Goal: Information Seeking & Learning: Learn about a topic

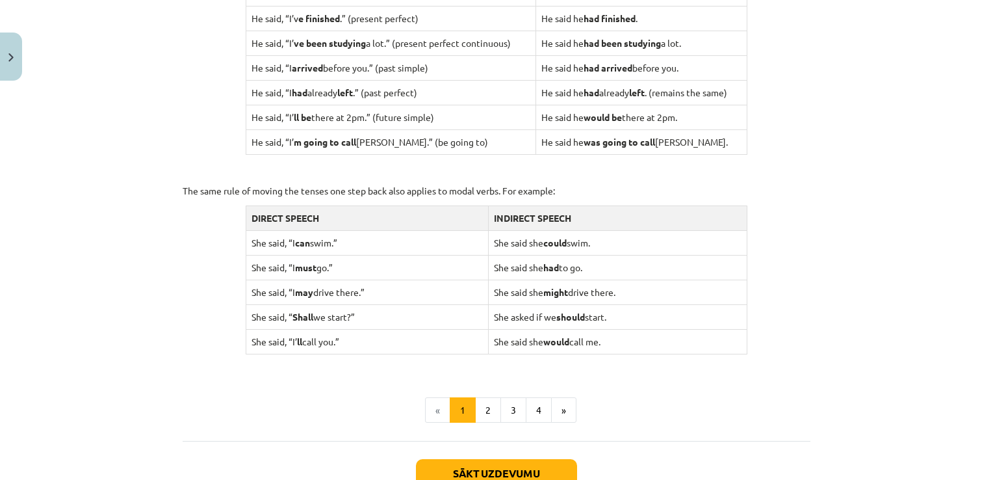
scroll to position [1274, 0]
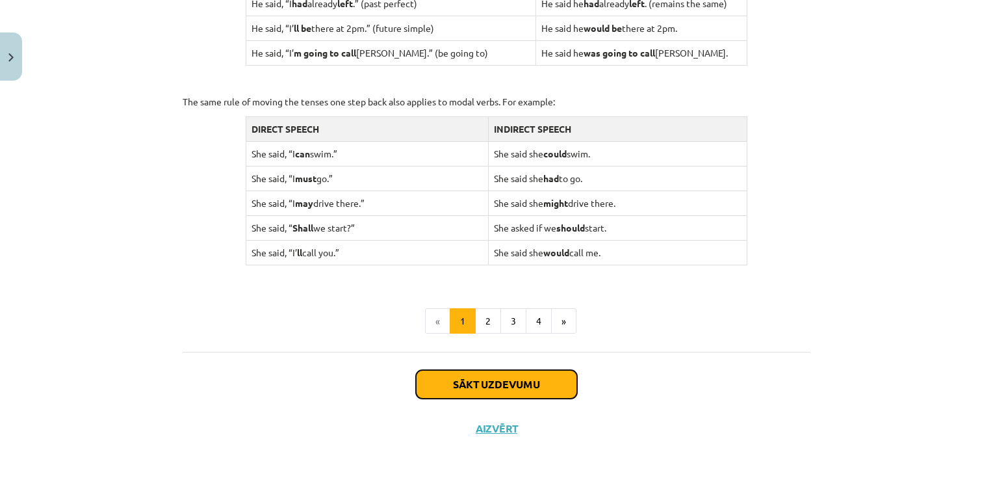
click at [461, 370] on button "Sākt uzdevumu" at bounding box center [496, 384] width 161 height 29
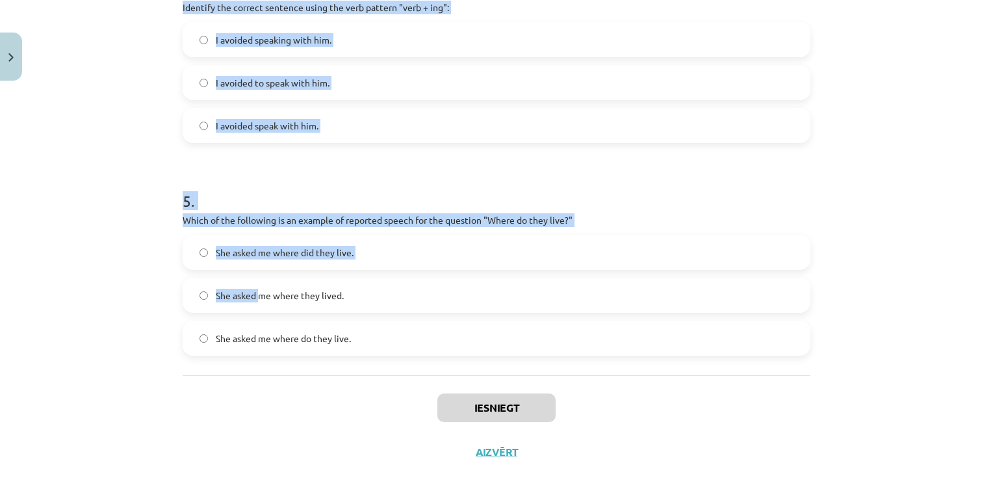
scroll to position [966, 0]
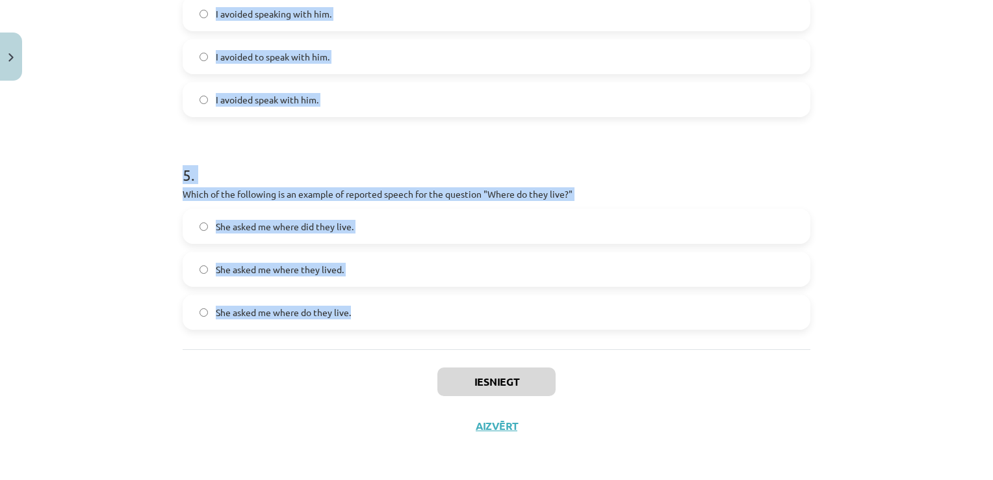
drag, startPoint x: 170, startPoint y: 253, endPoint x: 361, endPoint y: 311, distance: 199.6
drag, startPoint x: 361, startPoint y: 311, endPoint x: 344, endPoint y: 314, distance: 17.8
copy form "1 . Which of the following sentences correctly uses reported speech? He says th…"
click at [419, 147] on h1 "5 ." at bounding box center [497, 163] width 628 height 40
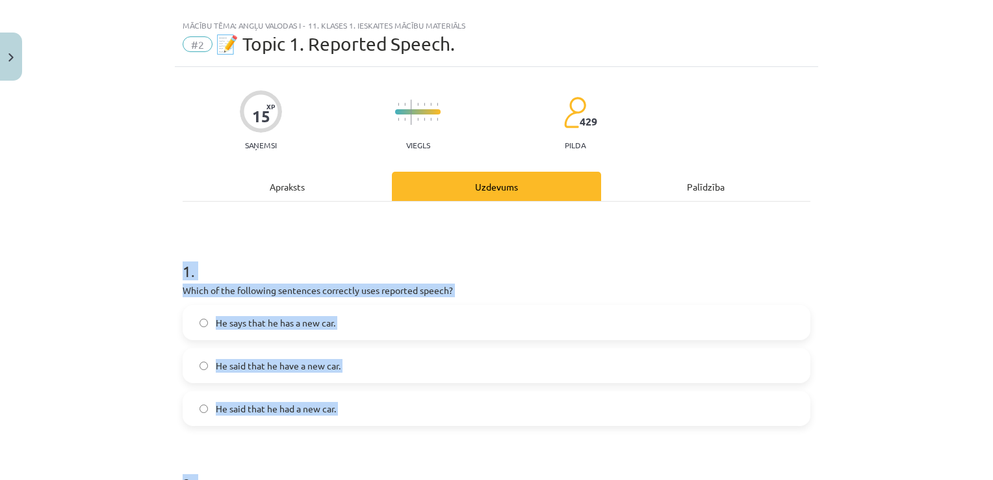
scroll to position [0, 0]
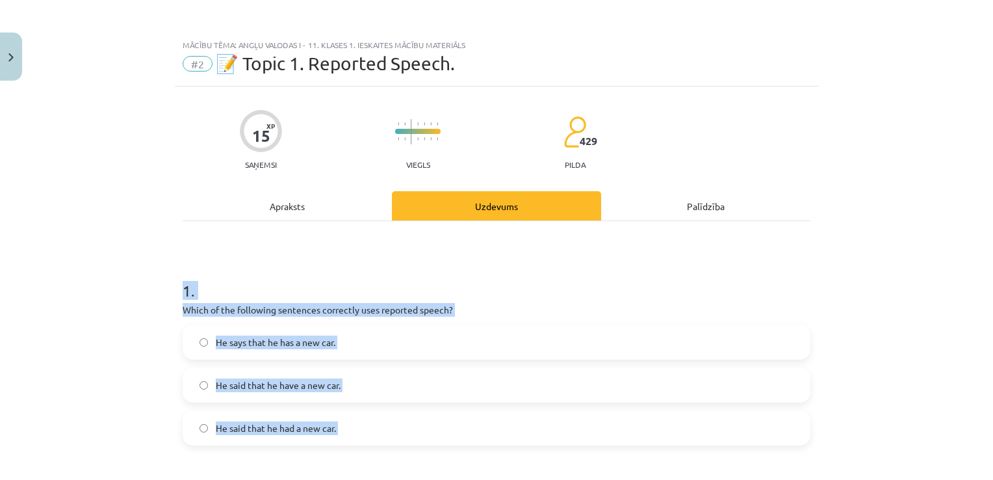
click at [233, 309] on p "Which of the following sentences correctly uses reported speech?" at bounding box center [497, 310] width 628 height 14
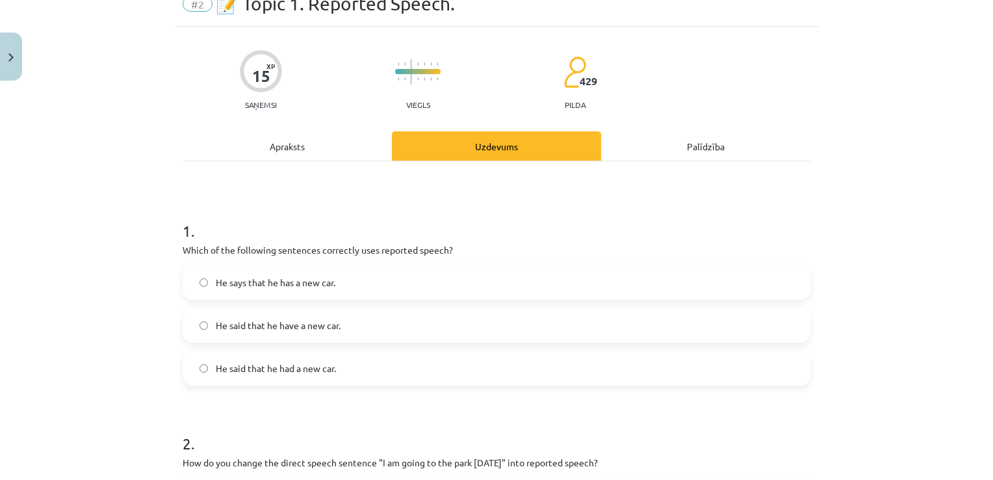
scroll to position [130, 0]
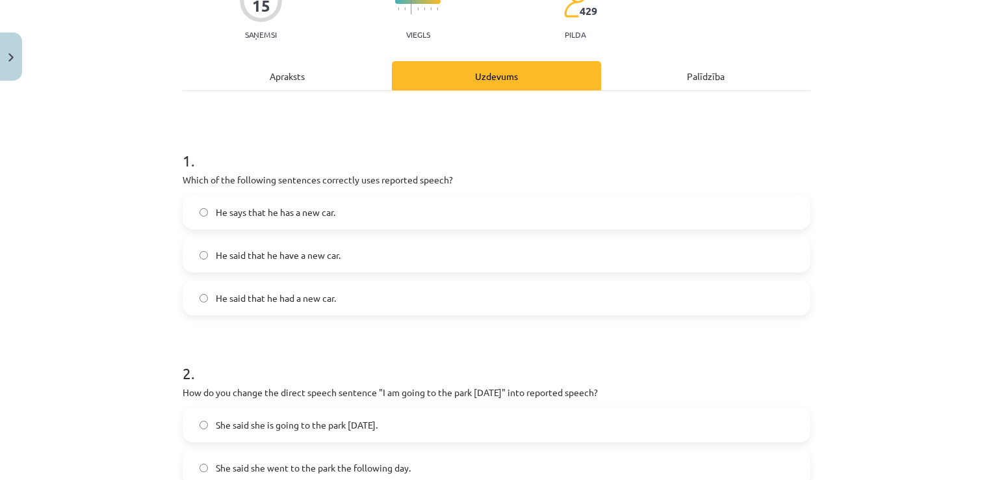
click at [315, 294] on span "He said that he had a new car." at bounding box center [276, 298] width 120 height 14
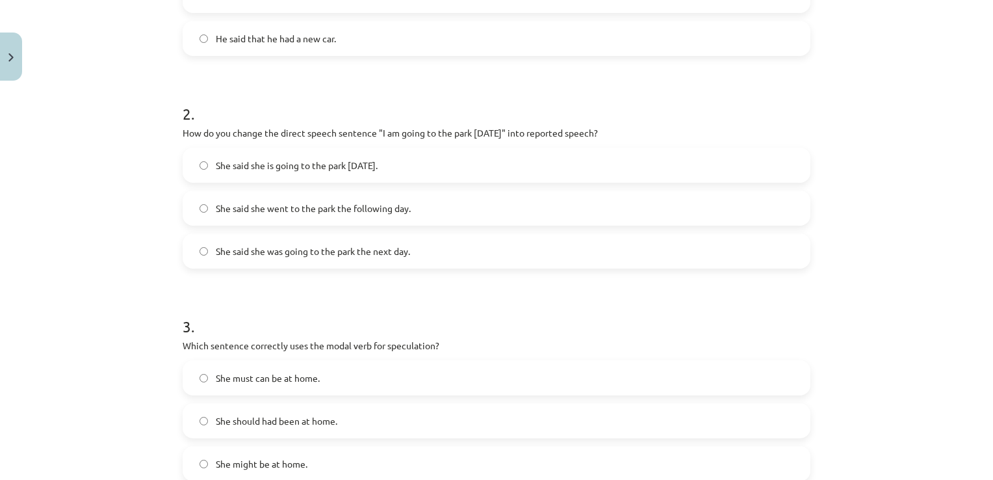
scroll to position [390, 0]
click at [346, 257] on label "She said she was going to the park the next day." at bounding box center [496, 250] width 625 height 32
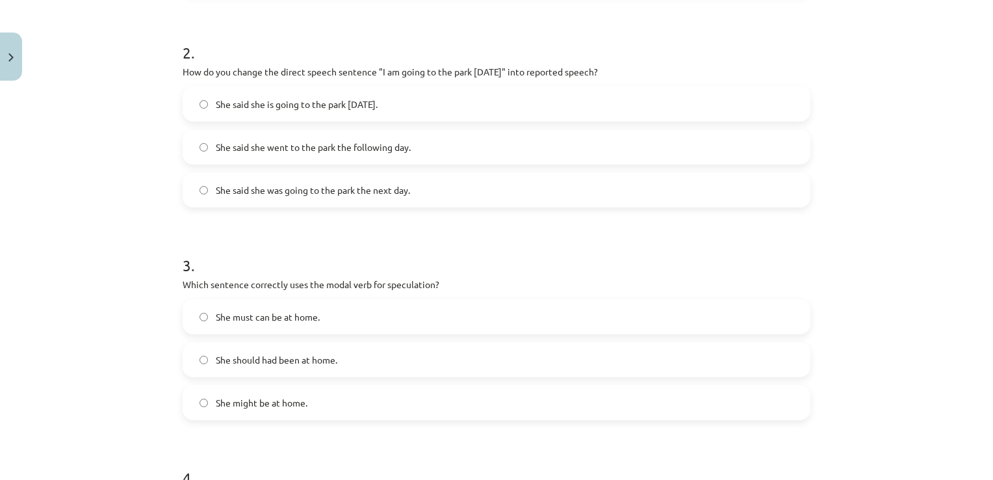
scroll to position [520, 0]
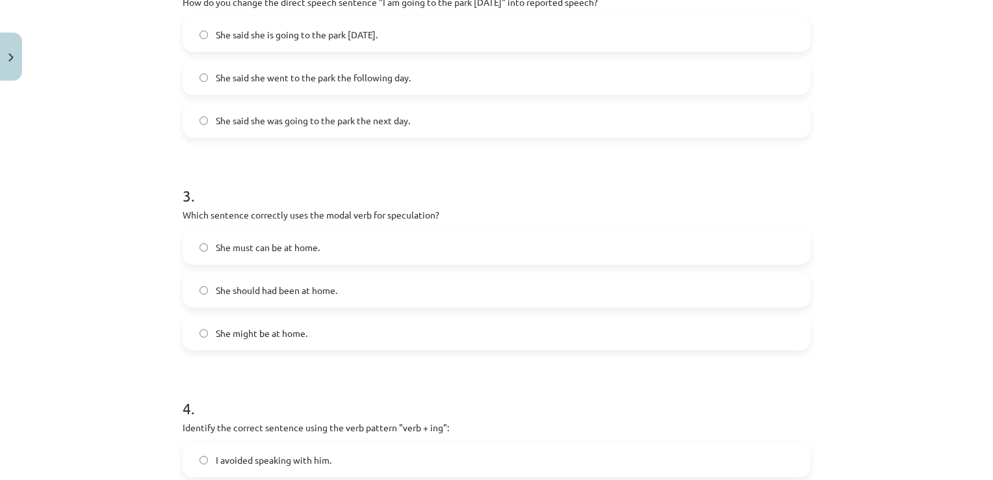
click at [337, 334] on label "She might be at home." at bounding box center [496, 333] width 625 height 32
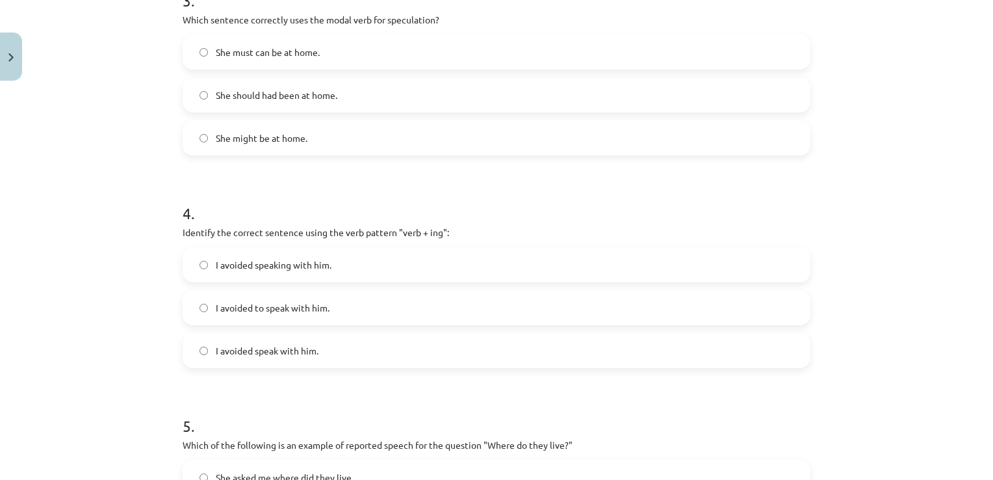
scroll to position [845, 0]
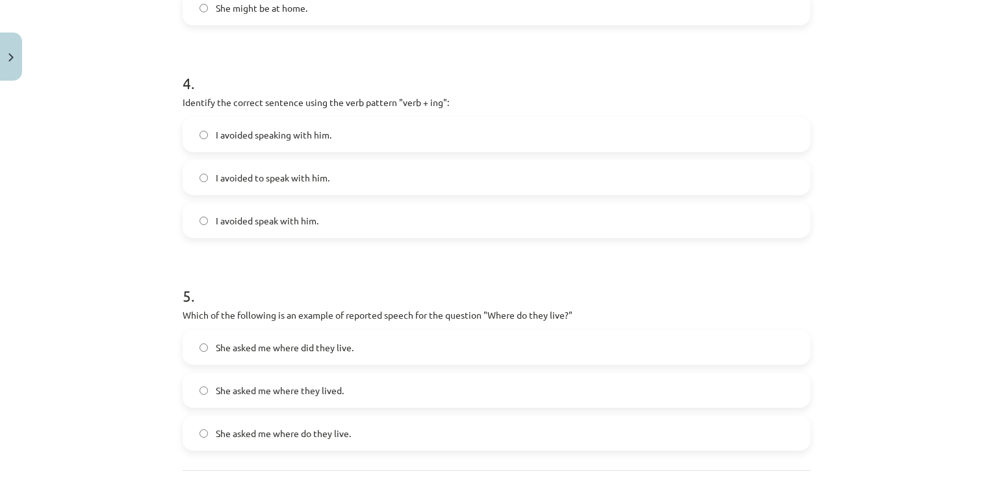
click at [309, 211] on label "I avoided speak with him." at bounding box center [496, 220] width 625 height 32
click at [337, 184] on label "I avoided to speak with him." at bounding box center [496, 177] width 625 height 32
click at [336, 230] on label "I avoided speak with him." at bounding box center [496, 220] width 625 height 32
click at [292, 129] on span "I avoided speaking with him." at bounding box center [274, 135] width 116 height 14
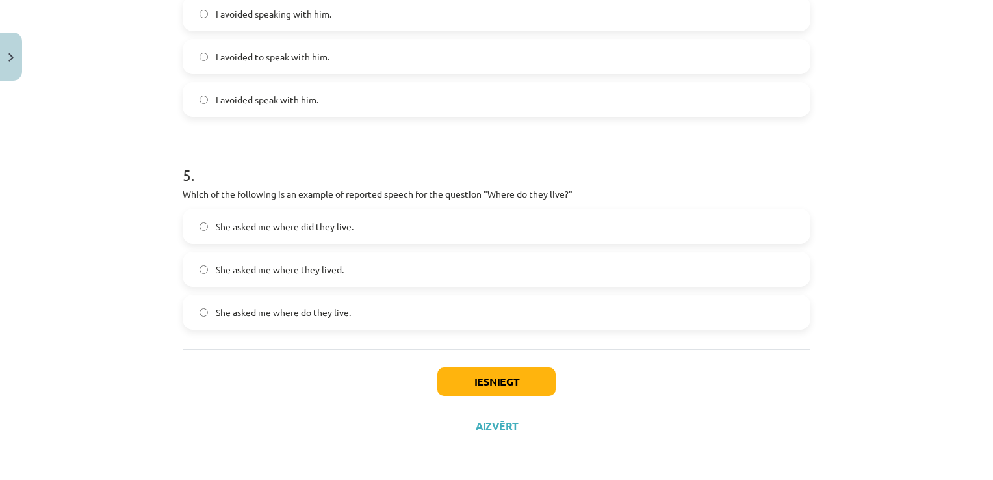
click at [369, 314] on label "She asked me where do they live." at bounding box center [496, 312] width 625 height 32
click at [367, 272] on label "She asked me where they lived." at bounding box center [496, 269] width 625 height 32
click at [478, 367] on button "Iesniegt" at bounding box center [496, 381] width 118 height 29
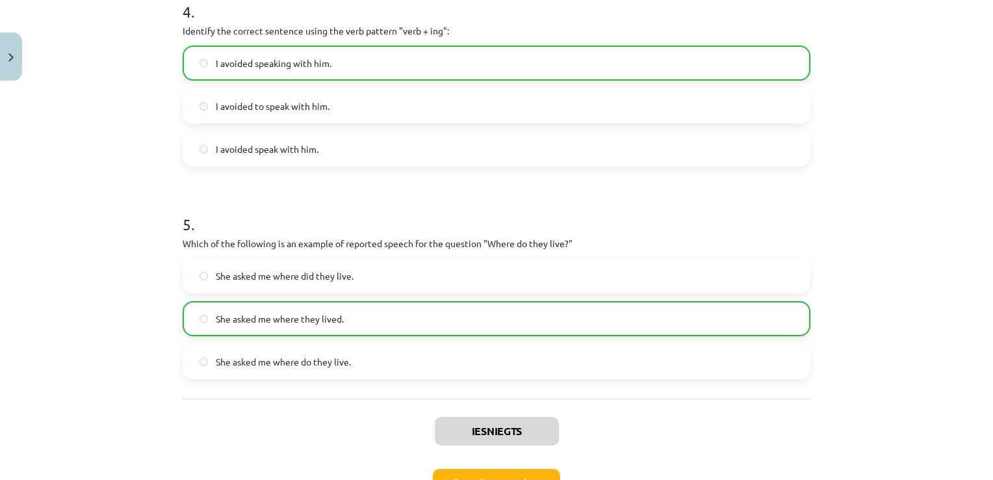
scroll to position [1006, 0]
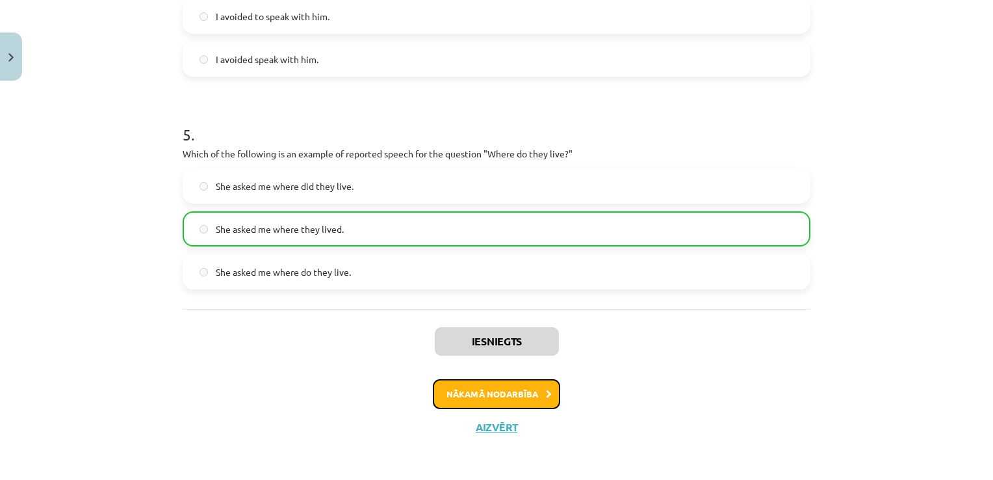
click at [523, 398] on button "Nākamā nodarbība" at bounding box center [496, 394] width 127 height 30
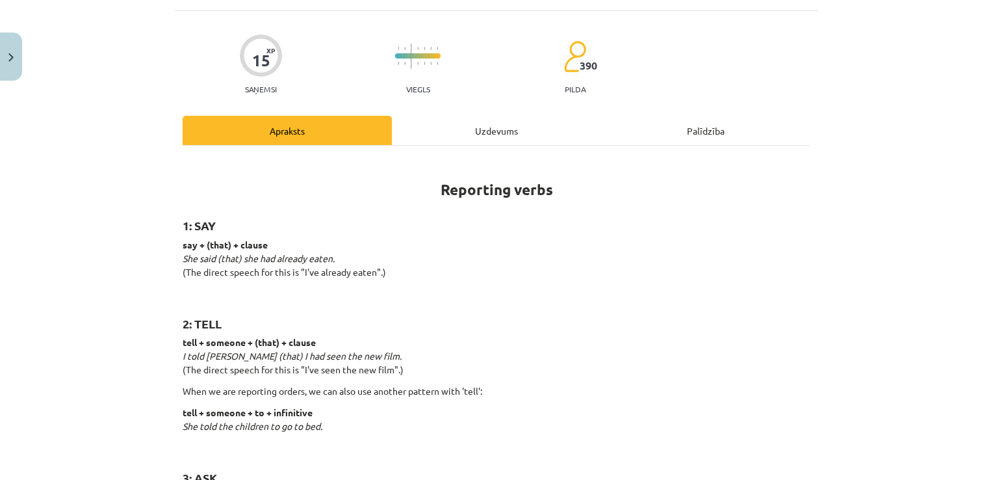
scroll to position [97, 0]
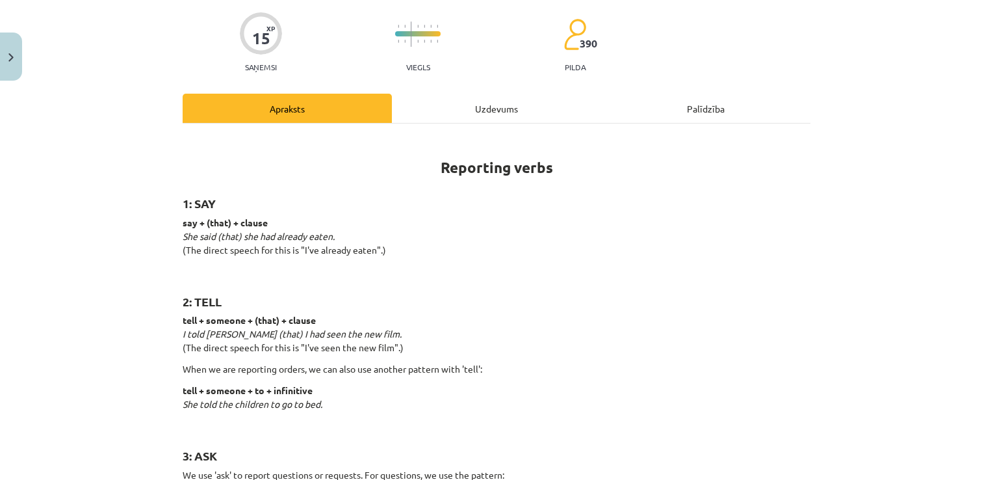
click at [499, 110] on div "Uzdevums" at bounding box center [496, 108] width 209 height 29
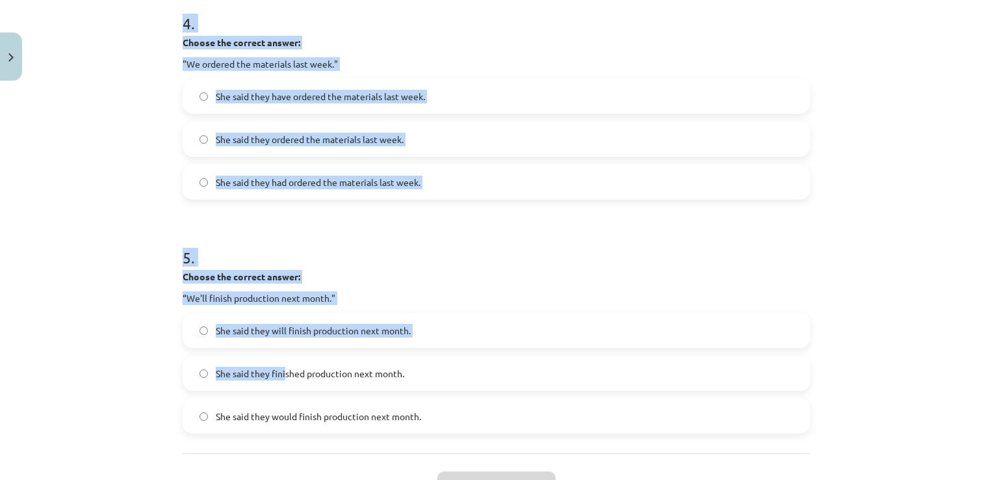
scroll to position [1072, 0]
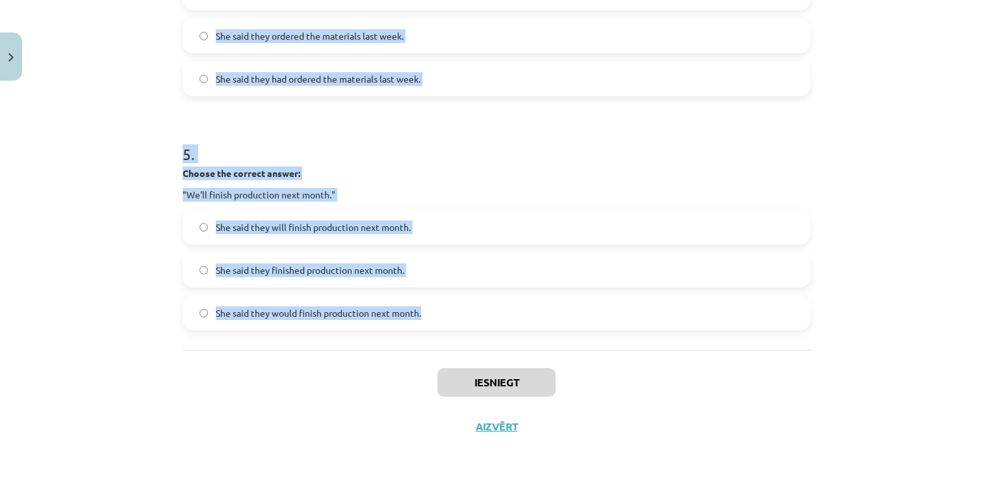
drag, startPoint x: 181, startPoint y: 254, endPoint x: 432, endPoint y: 309, distance: 256.9
drag, startPoint x: 432, startPoint y: 309, endPoint x: 406, endPoint y: 318, distance: 26.9
copy form "1 . Choose the correct answer: "I'm ready for the meeting." He said he was read…"
click at [458, 140] on h1 "5 ." at bounding box center [497, 142] width 628 height 40
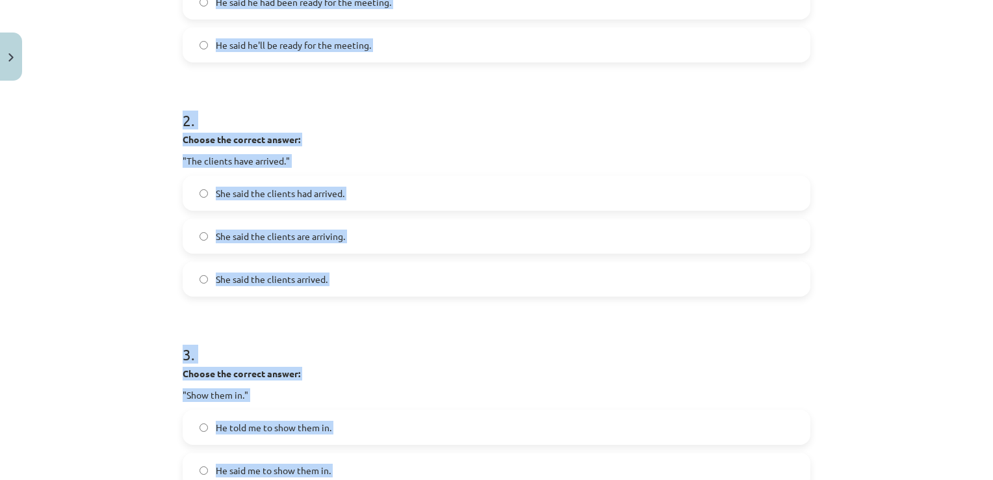
scroll to position [162, 0]
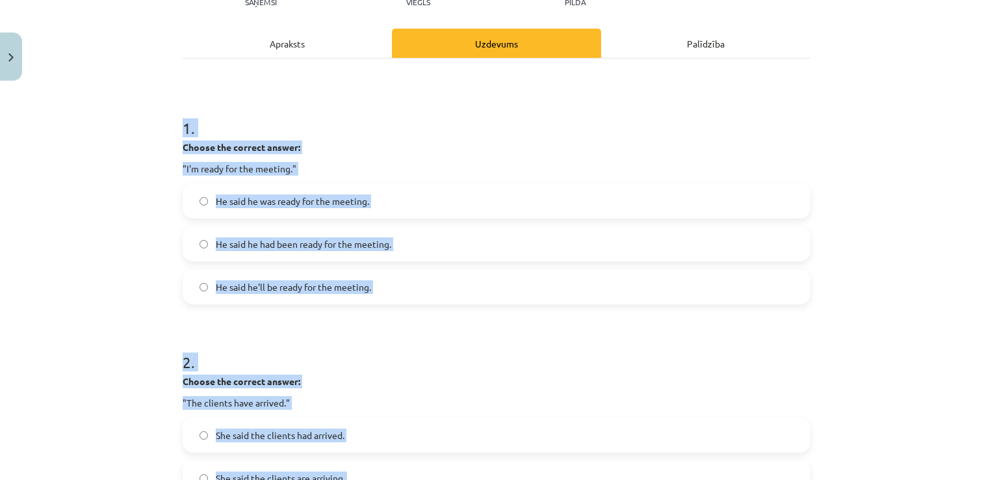
click at [288, 110] on h1 "1 ." at bounding box center [497, 116] width 628 height 40
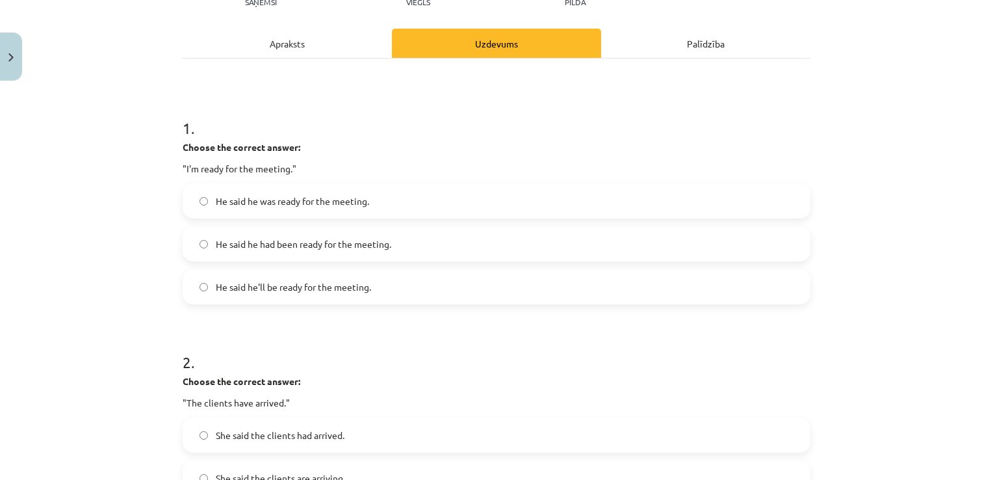
click at [343, 201] on span "He said he was ready for the meeting." at bounding box center [292, 201] width 153 height 14
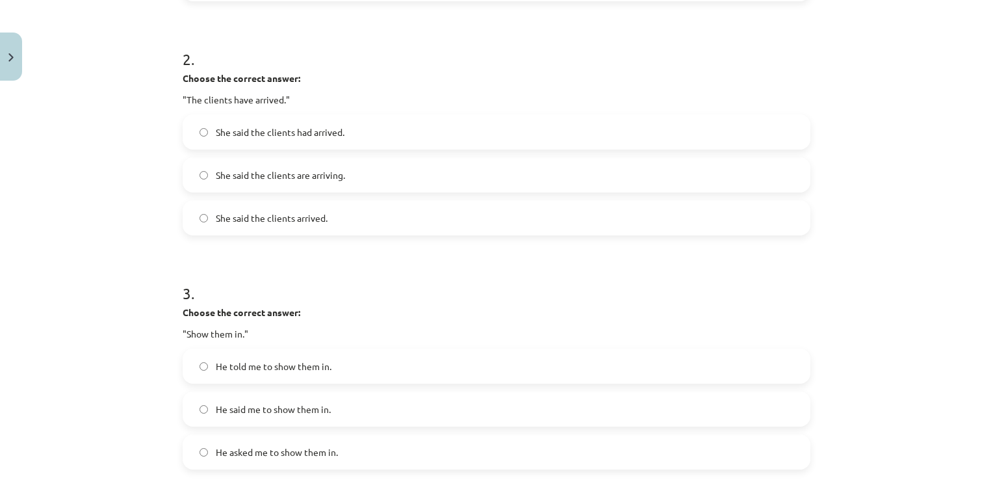
scroll to position [487, 0]
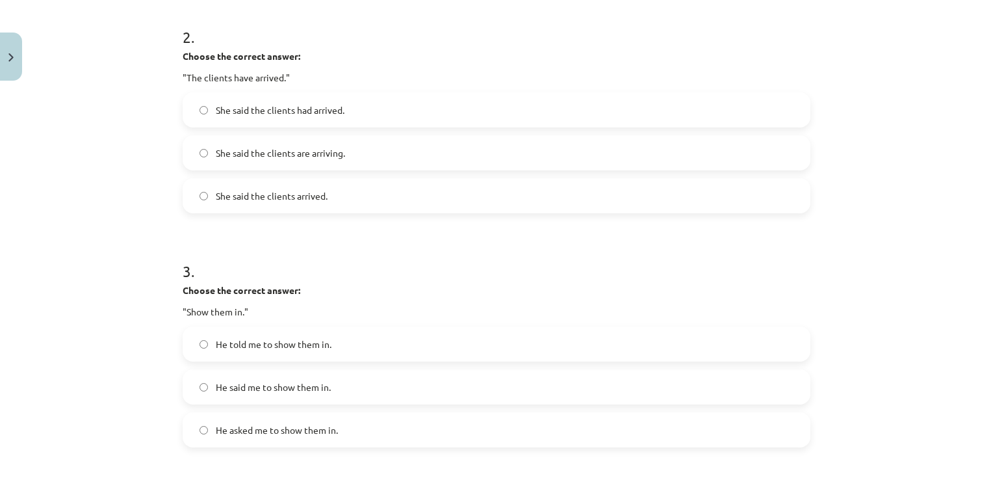
click at [335, 113] on span "She said the clients had arrived." at bounding box center [280, 110] width 129 height 14
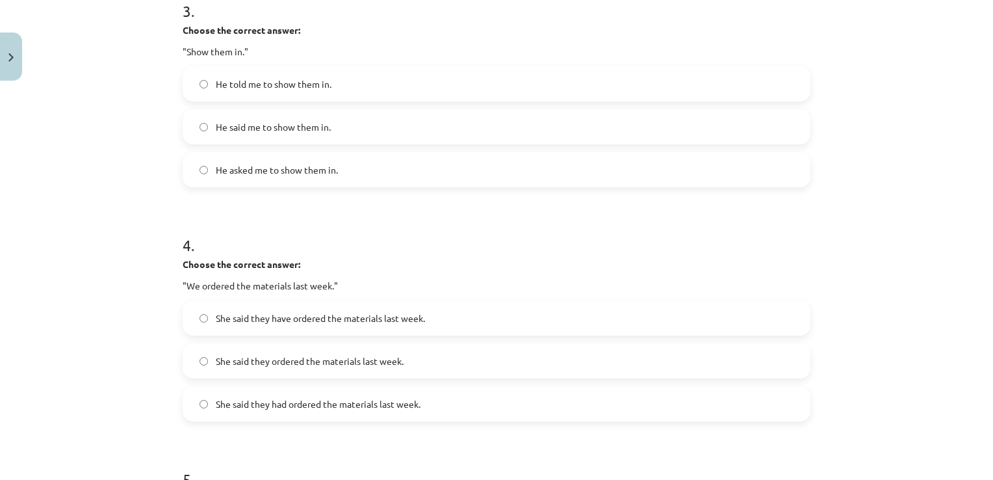
scroll to position [682, 0]
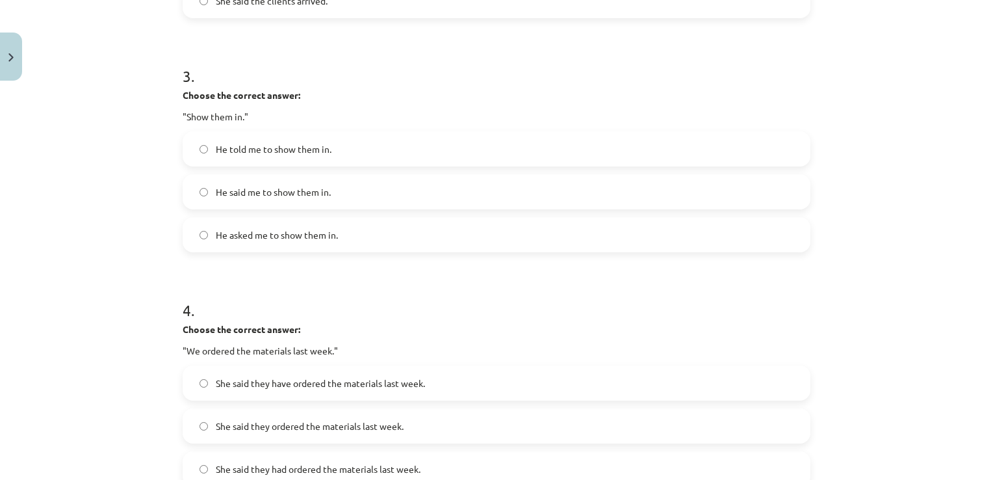
click at [372, 204] on label "He said me to show them in." at bounding box center [496, 191] width 625 height 32
click at [322, 146] on span "He told me to show them in." at bounding box center [274, 149] width 116 height 14
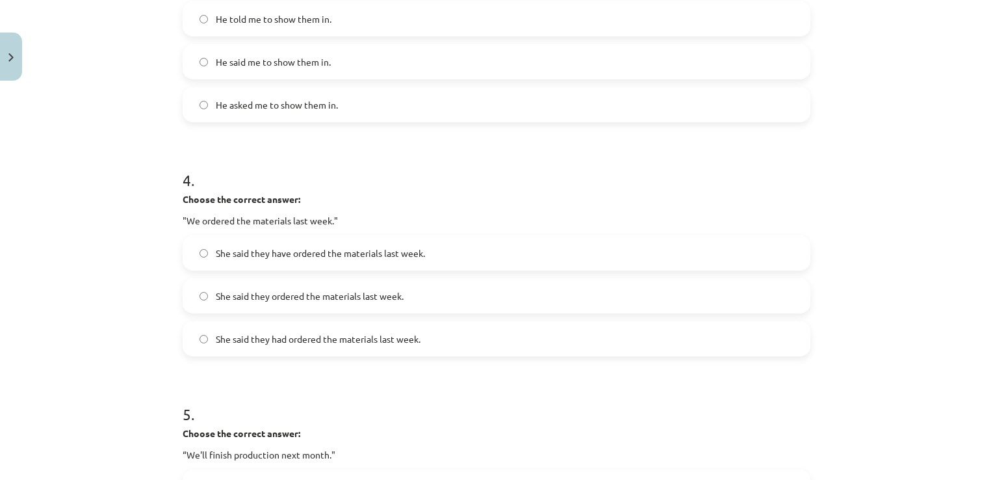
click at [355, 337] on span "She said they had ordered the materials last week." at bounding box center [318, 339] width 205 height 14
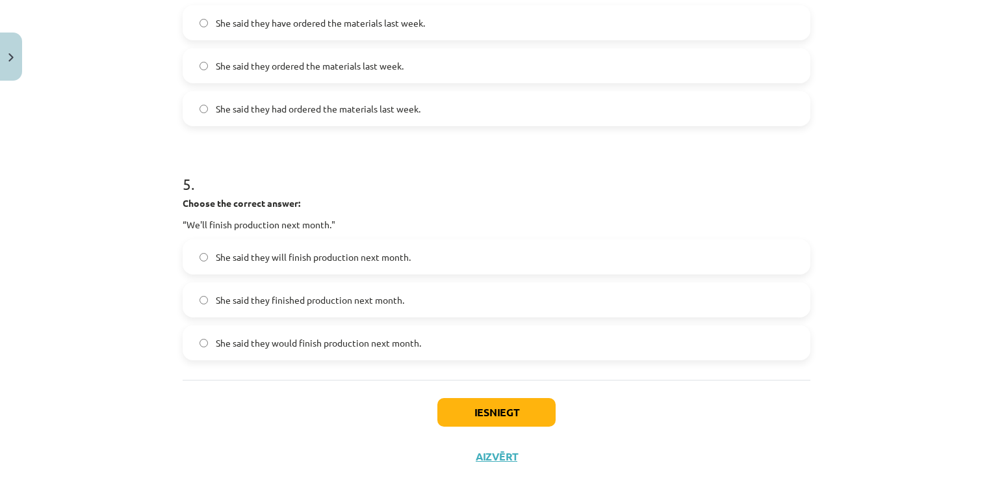
scroll to position [1073, 0]
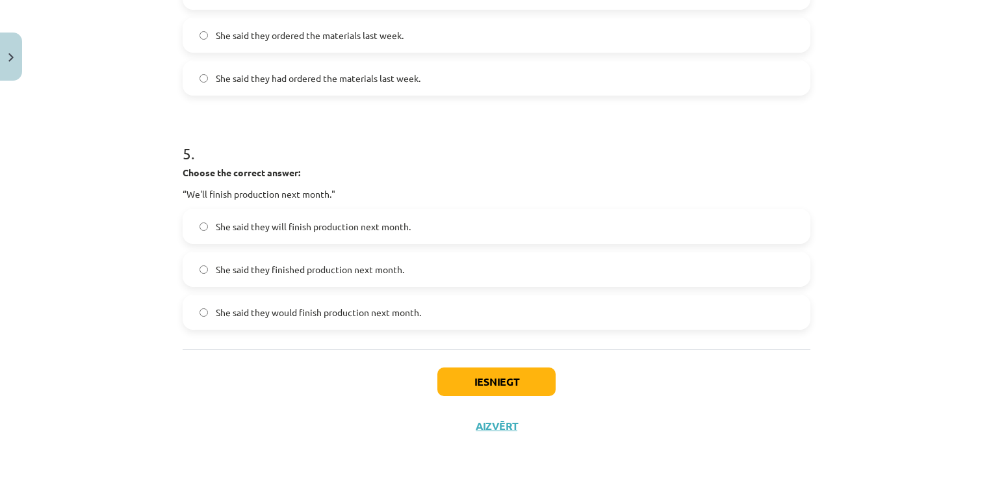
click at [337, 314] on span "She said they would finish production next month." at bounding box center [318, 312] width 205 height 14
click at [498, 380] on button "Iesniegt" at bounding box center [496, 381] width 118 height 29
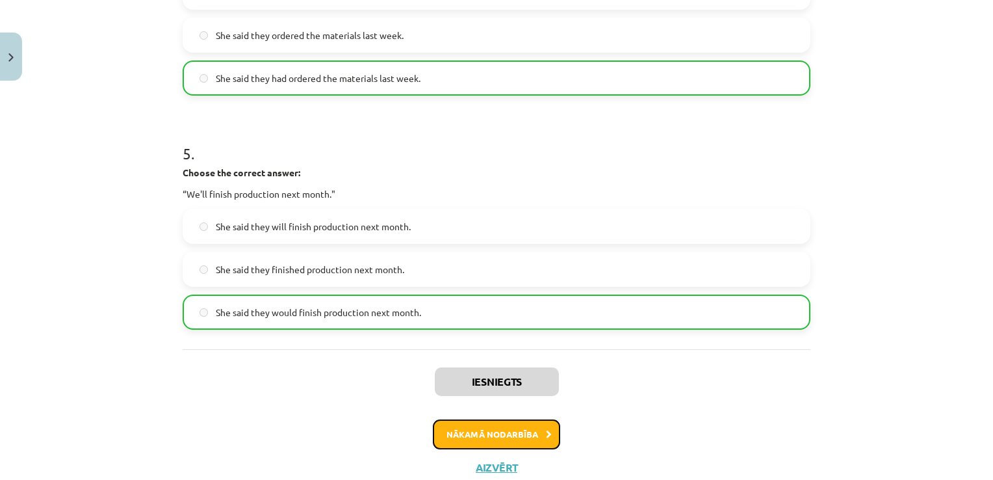
click at [502, 435] on button "Nākamā nodarbība" at bounding box center [496, 434] width 127 height 30
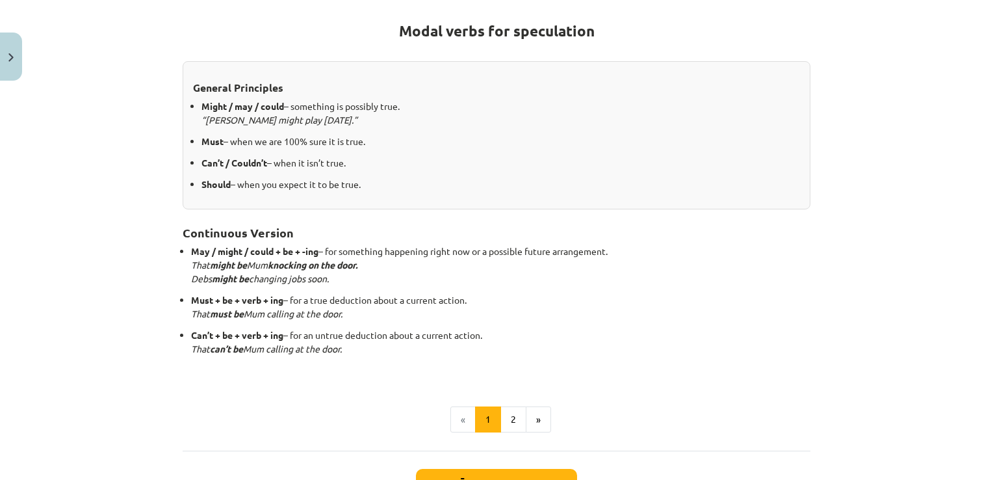
scroll to position [333, 0]
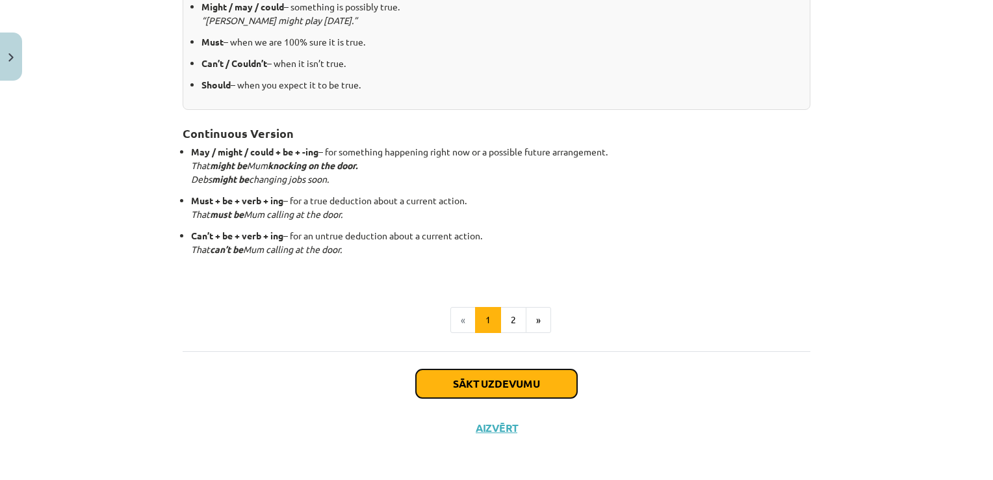
click at [480, 374] on button "Sākt uzdevumu" at bounding box center [496, 383] width 161 height 29
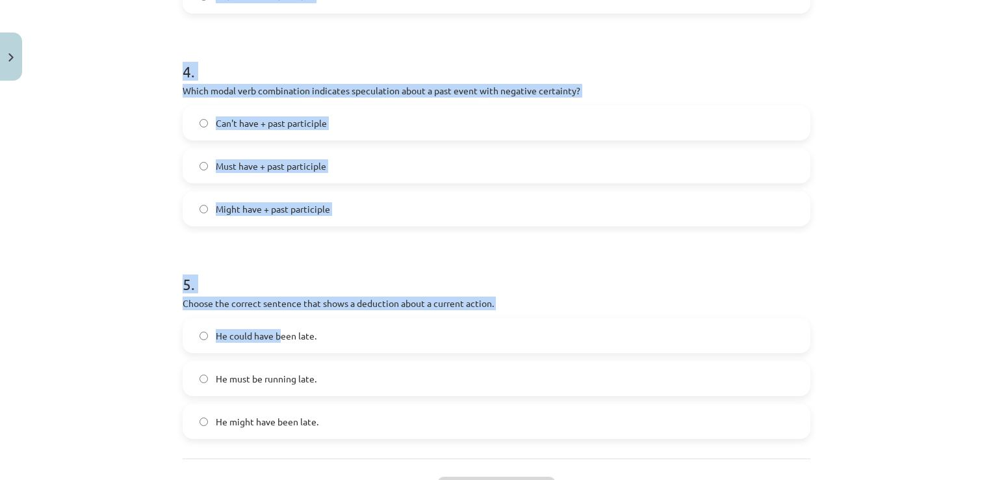
scroll to position [942, 0]
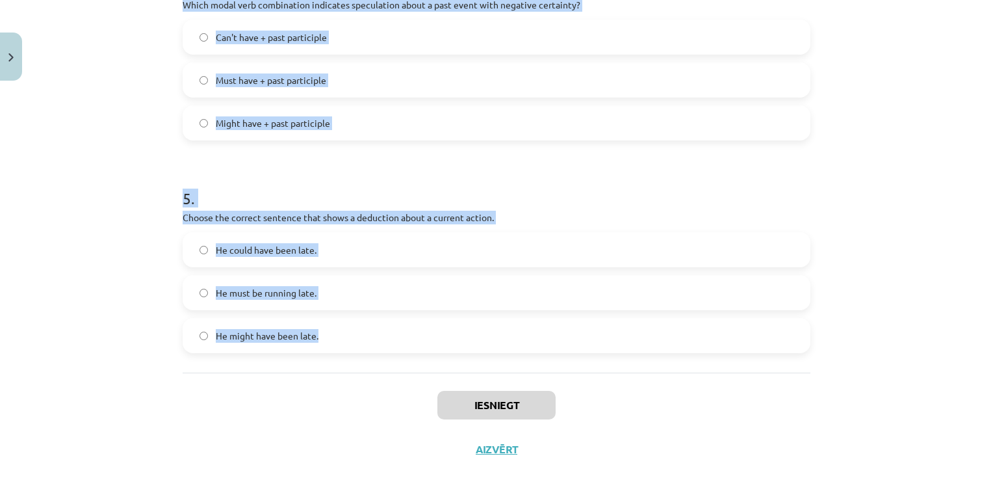
drag, startPoint x: 176, startPoint y: 247, endPoint x: 315, endPoint y: 335, distance: 164.2
drag, startPoint x: 315, startPoint y: 335, endPoint x: 304, endPoint y: 337, distance: 10.6
copy form "1 . Which modal verb would you use to speculate about something that is possibl…"
click at [365, 167] on h1 "5 ." at bounding box center [497, 186] width 628 height 40
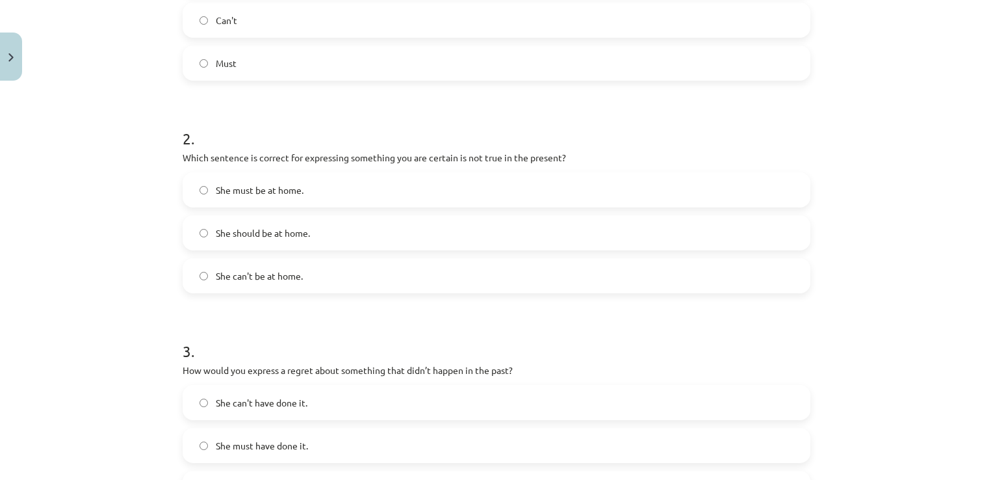
scroll to position [292, 0]
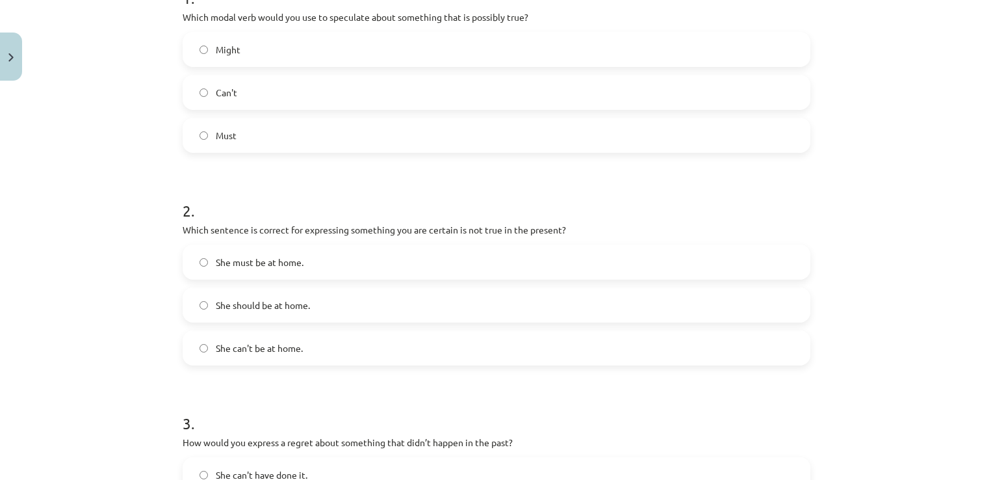
click at [270, 53] on label "Might" at bounding box center [496, 49] width 625 height 32
click at [299, 350] on label "She can't be at home." at bounding box center [496, 347] width 625 height 32
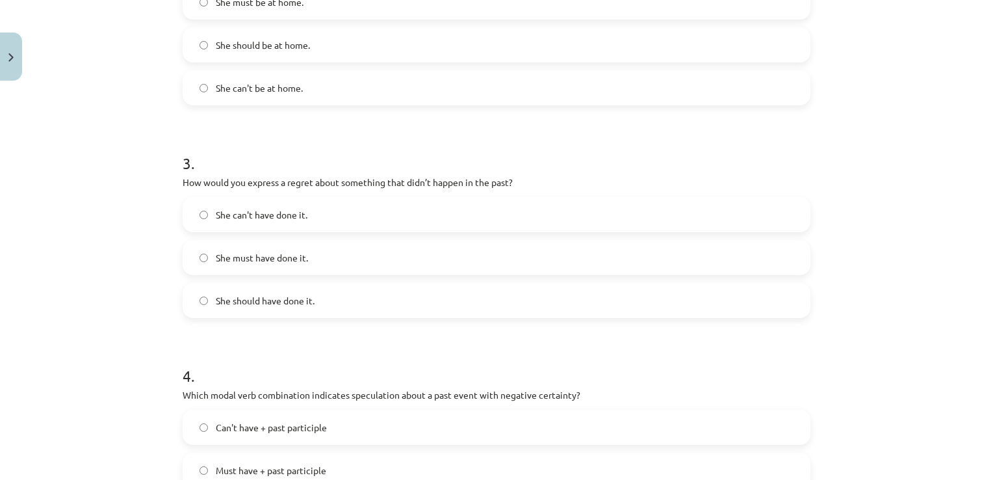
scroll to position [617, 0]
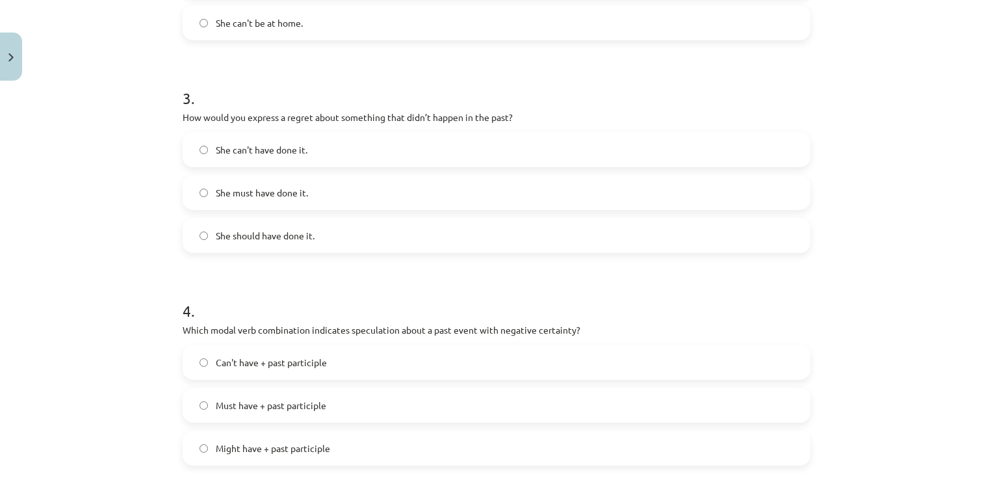
click at [309, 242] on label "She should have done it." at bounding box center [496, 235] width 625 height 32
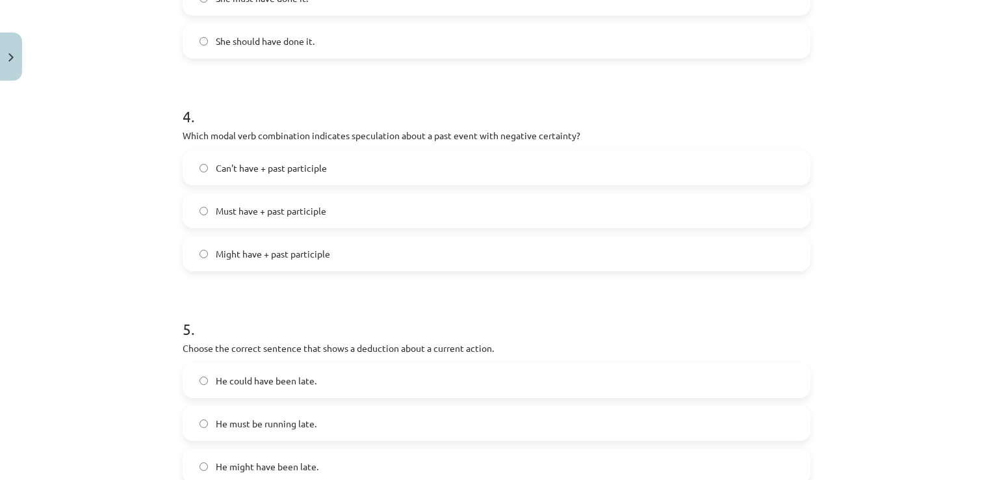
scroll to position [812, 0]
click at [348, 168] on label "Can't have + past participle" at bounding box center [496, 167] width 625 height 32
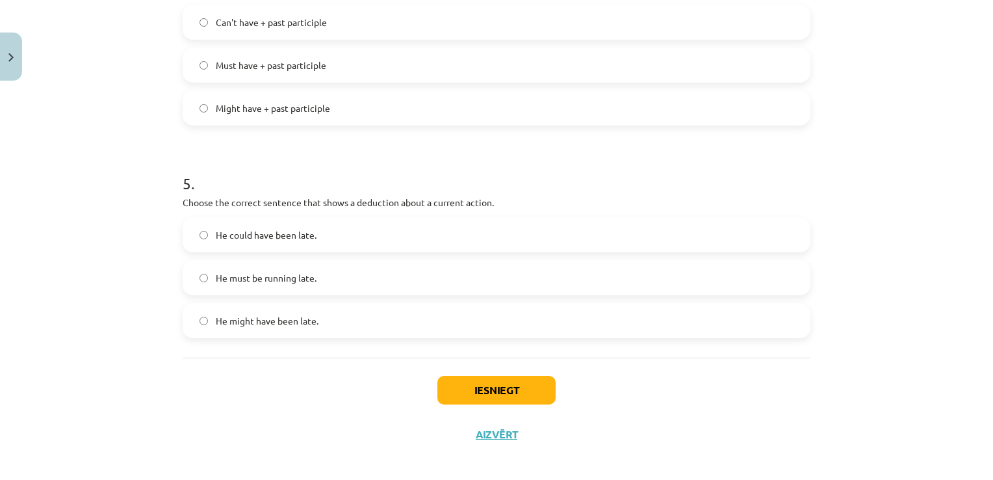
scroll to position [966, 0]
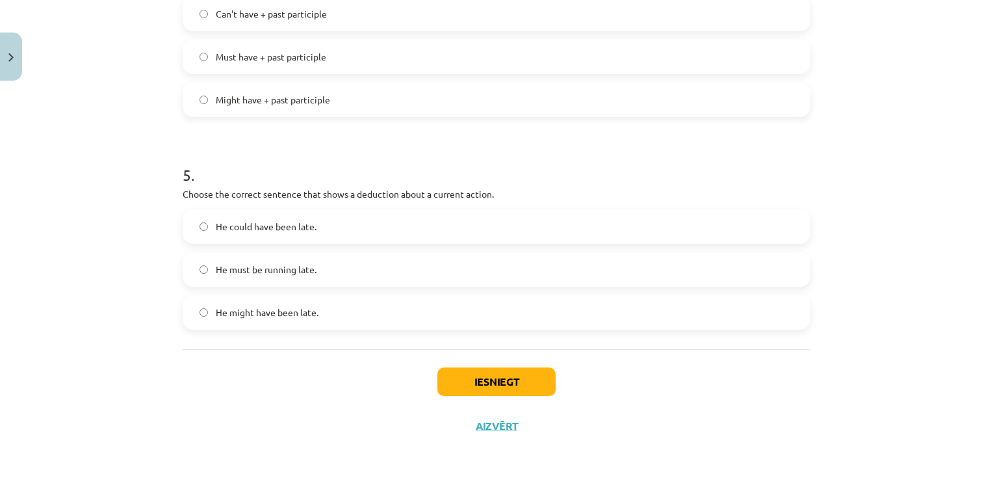
click at [322, 265] on label "He must be running late." at bounding box center [496, 269] width 625 height 32
click at [475, 380] on button "Iesniegt" at bounding box center [496, 381] width 118 height 29
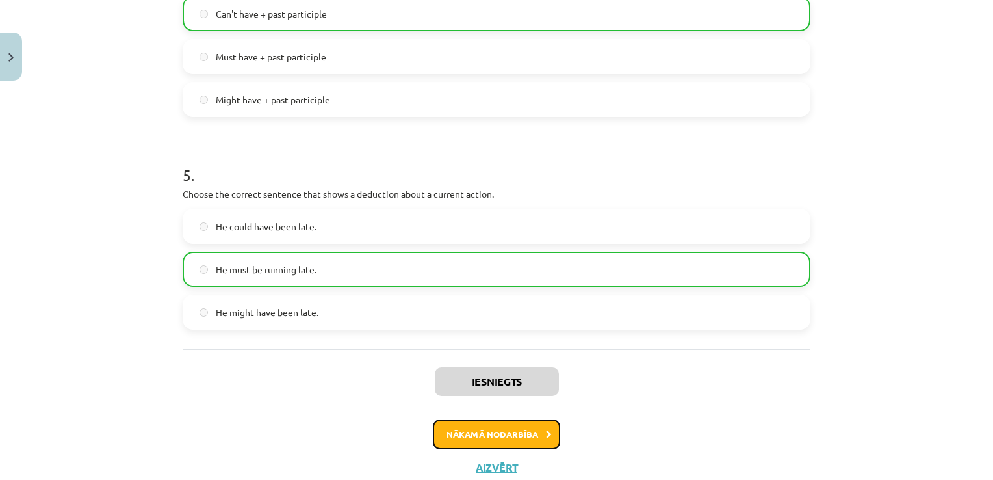
click at [543, 444] on button "Nākamā nodarbība" at bounding box center [496, 434] width 127 height 30
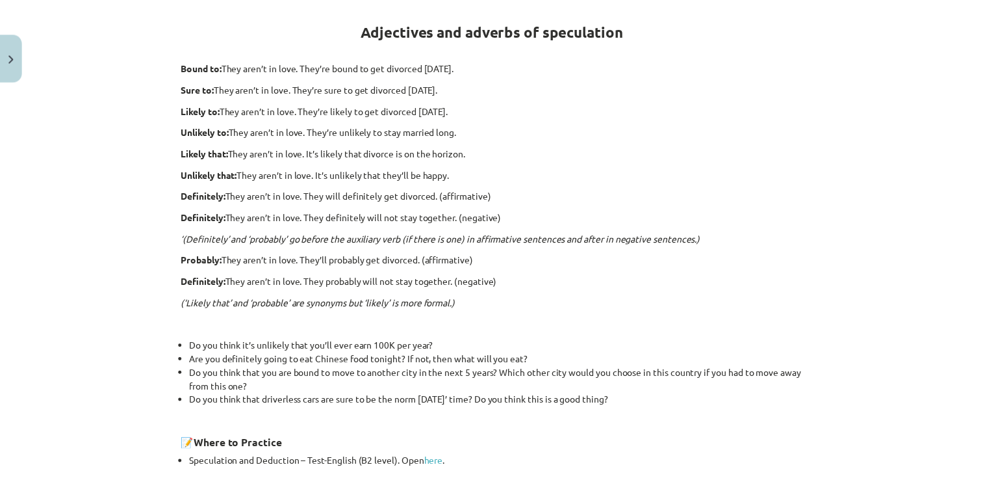
scroll to position [32, 0]
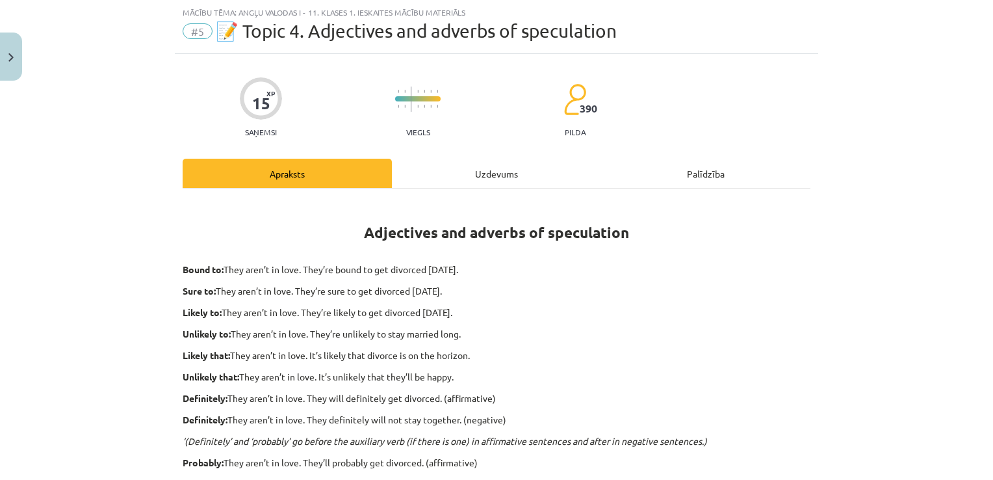
click at [504, 178] on div "Uzdevums" at bounding box center [496, 173] width 209 height 29
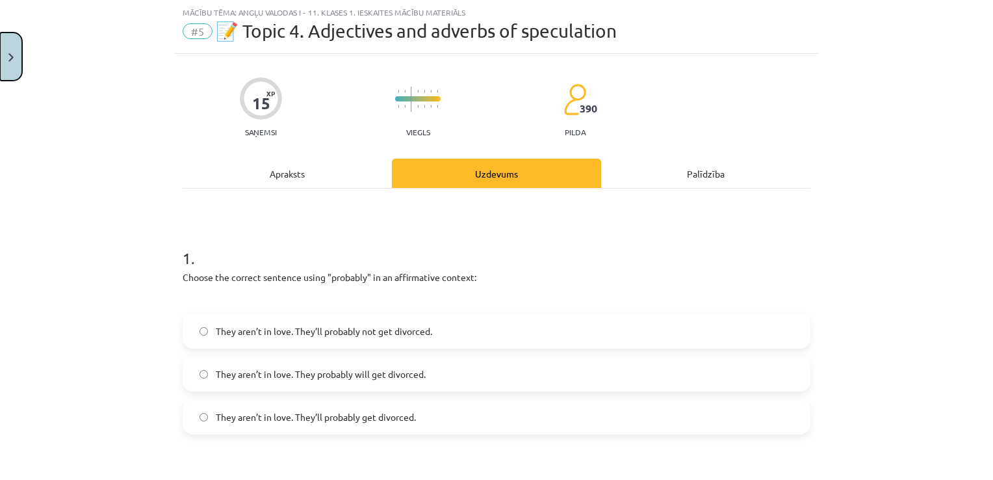
click at [16, 70] on button "Close" at bounding box center [11, 56] width 22 height 48
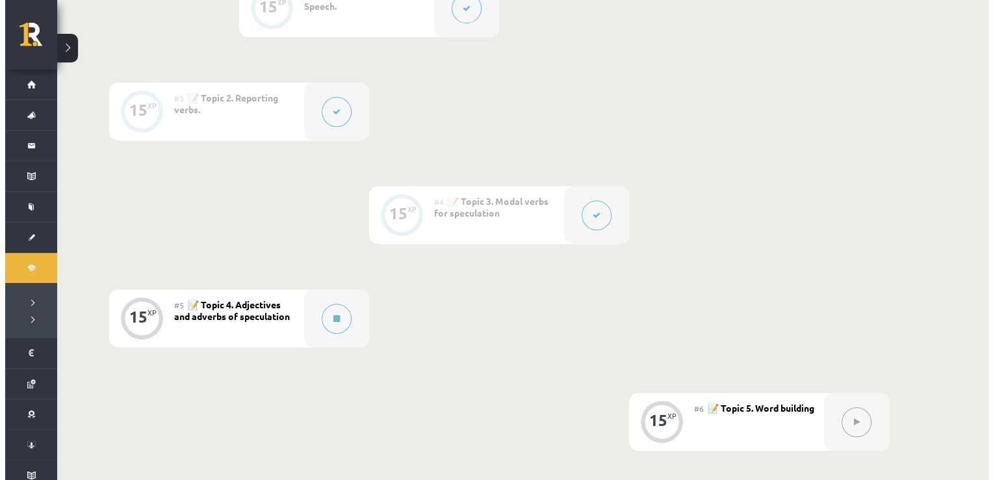
scroll to position [478, 0]
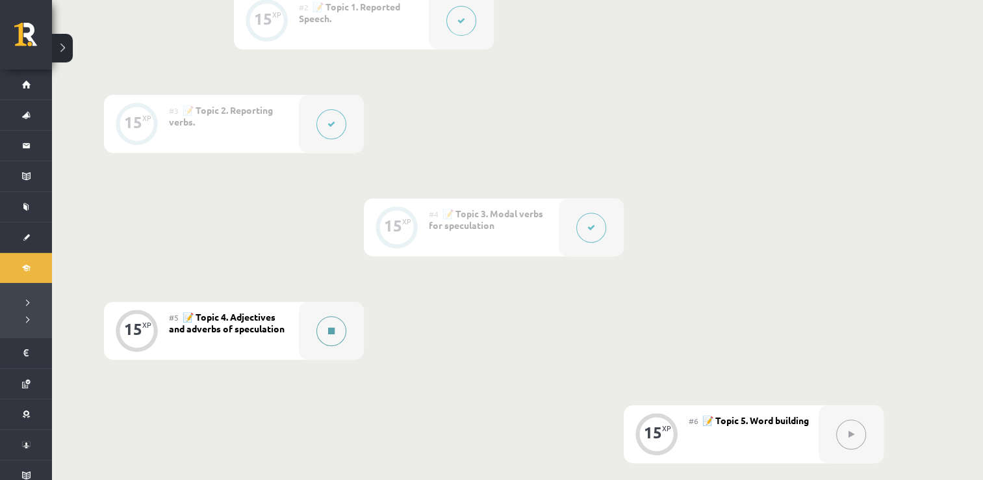
click at [333, 337] on button at bounding box center [332, 331] width 30 height 30
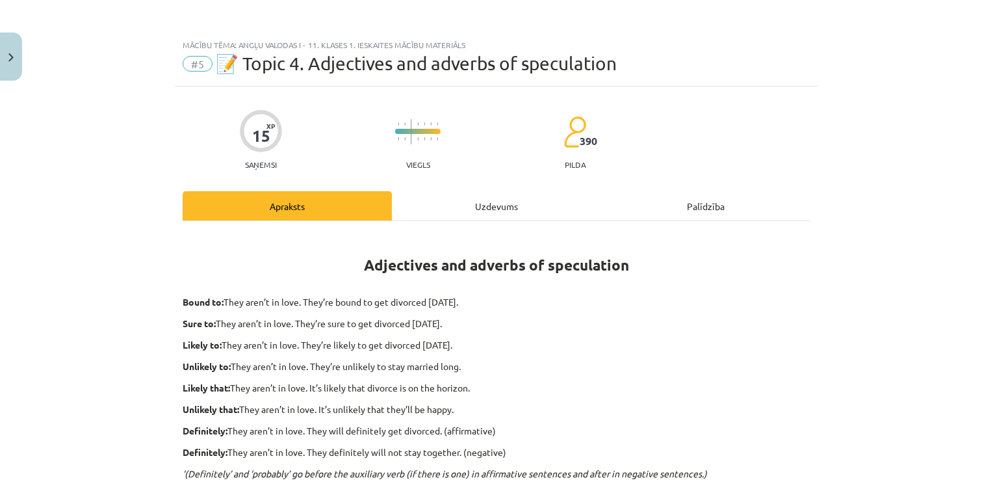
click at [471, 204] on div "Uzdevums" at bounding box center [496, 205] width 209 height 29
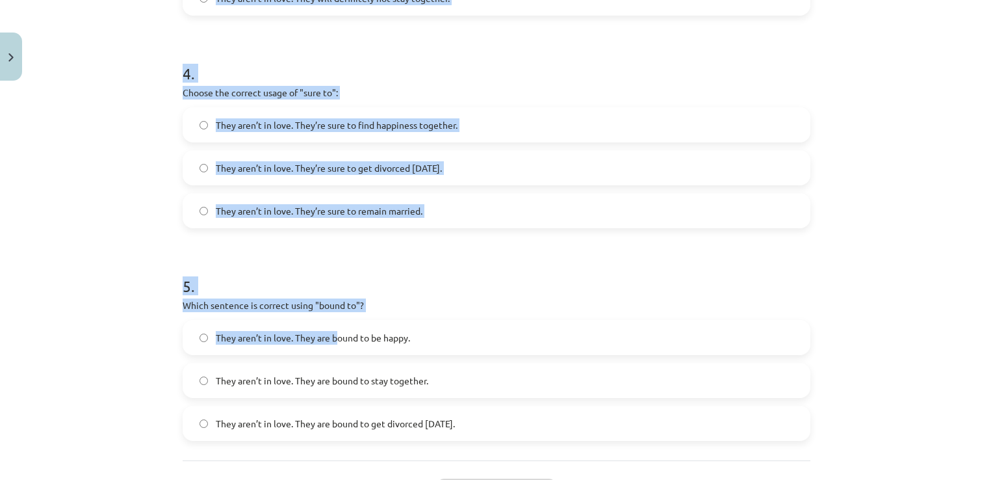
scroll to position [987, 0]
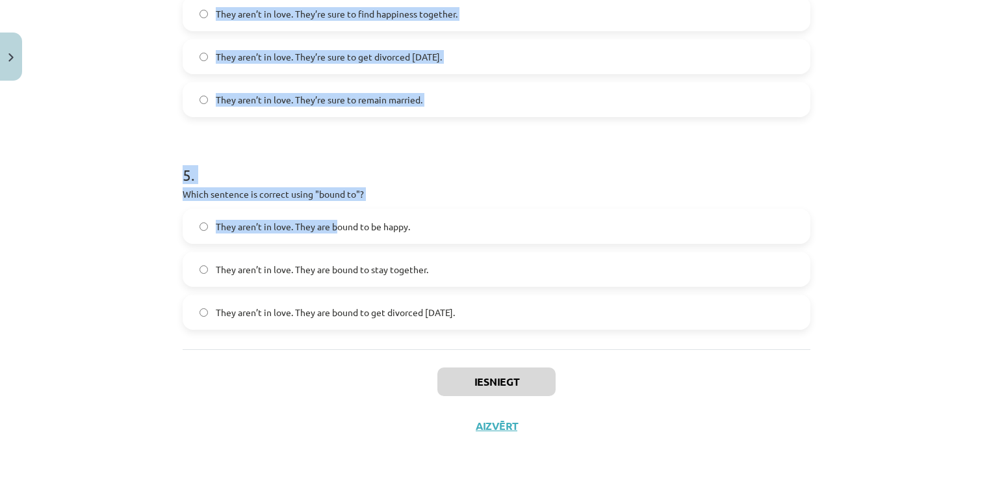
drag, startPoint x: 174, startPoint y: 127, endPoint x: 539, endPoint y: 316, distance: 411.3
drag, startPoint x: 539, startPoint y: 316, endPoint x: 494, endPoint y: 320, distance: 45.7
copy form "0 . Loremi dol sitamet consecte adipi "elitsedd" ei te incididuntu laboree: Dol…"
click at [575, 173] on h1 "5 ." at bounding box center [497, 163] width 628 height 40
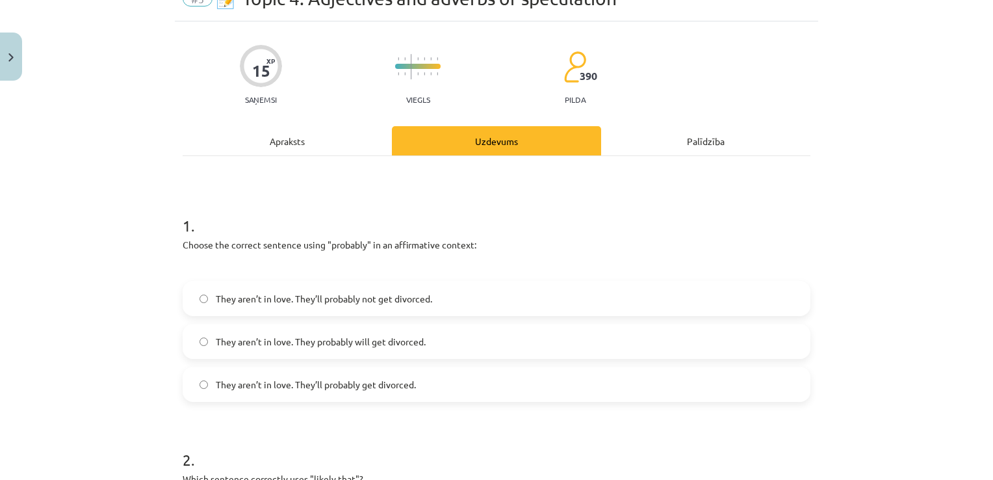
scroll to position [195, 0]
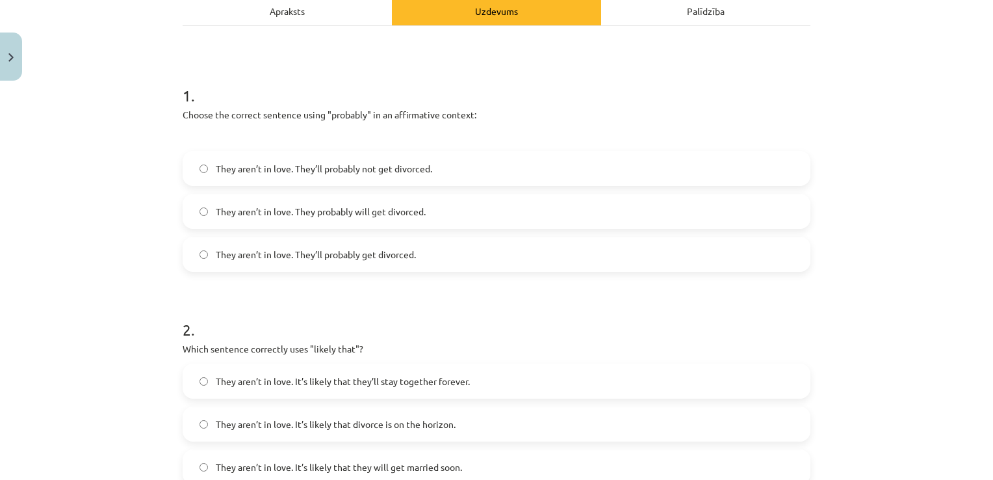
click at [359, 165] on span "They aren’t in love. They’ll probably not get divorced." at bounding box center [324, 169] width 216 height 14
click at [365, 255] on span "They aren’t in love. They’ll probably get divorced." at bounding box center [316, 255] width 200 height 14
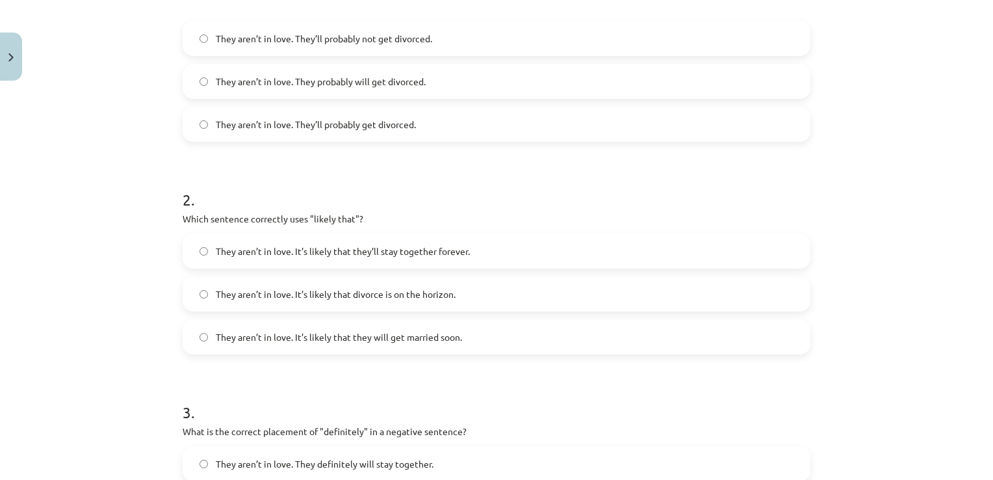
scroll to position [390, 0]
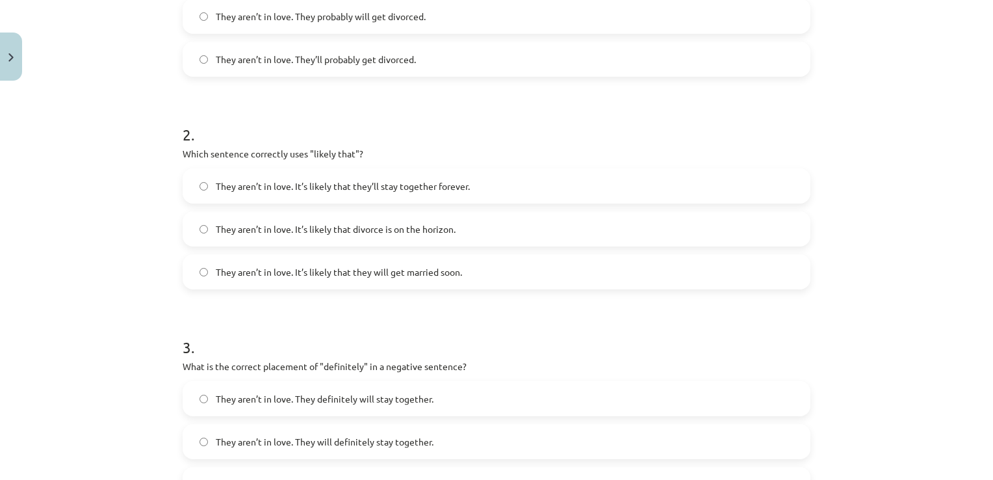
click at [350, 222] on span "They aren’t in love. It’s likely that divorce is on the horizon." at bounding box center [336, 229] width 240 height 14
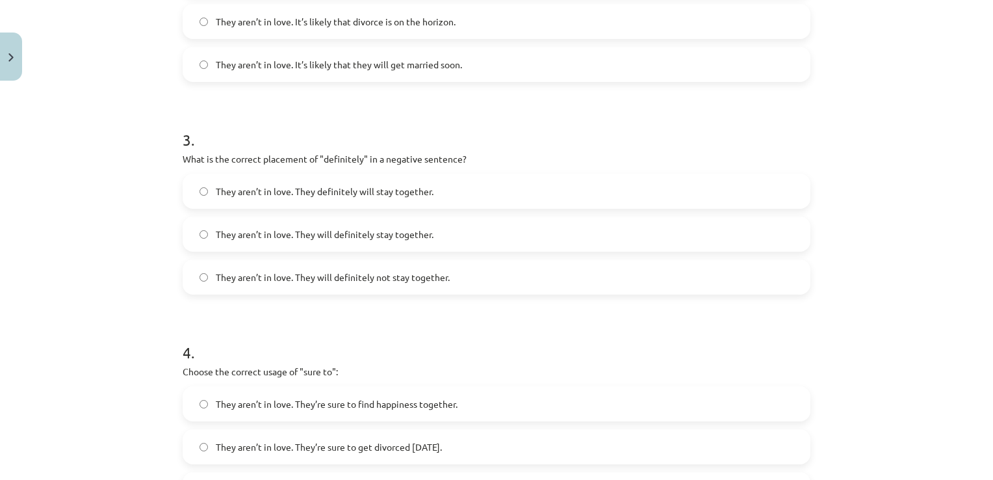
scroll to position [585, 0]
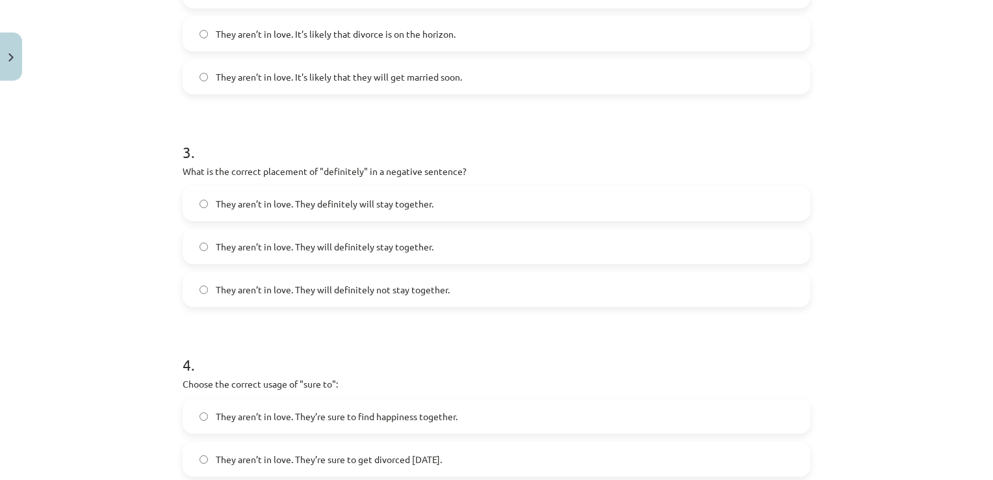
click at [439, 284] on span "They aren’t in love. They will definitely not stay together." at bounding box center [333, 290] width 234 height 14
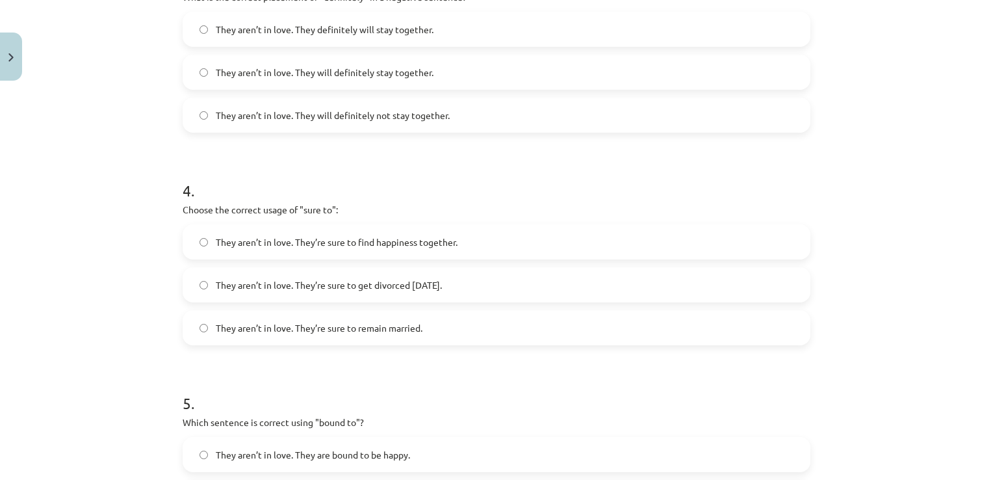
scroll to position [845, 0]
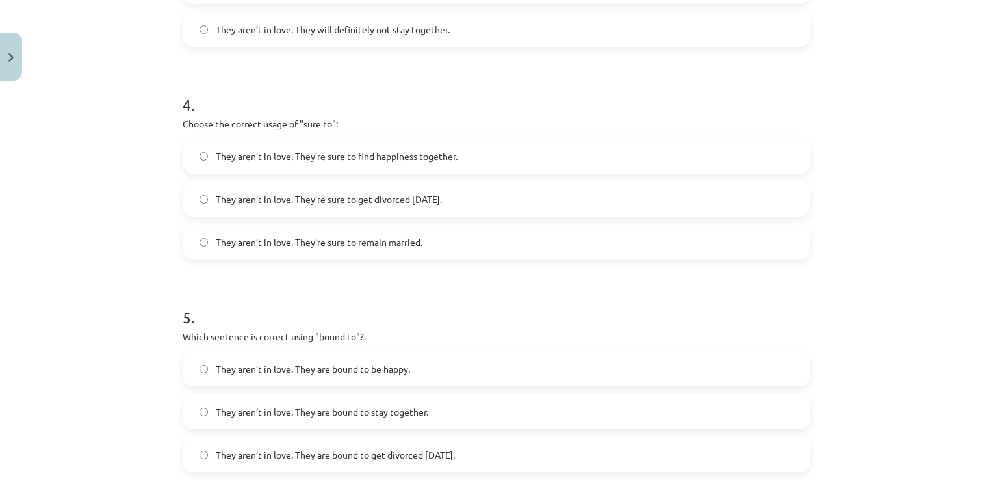
click at [432, 184] on label "They aren’t in love. They’re sure to get divorced [DATE]." at bounding box center [496, 199] width 625 height 32
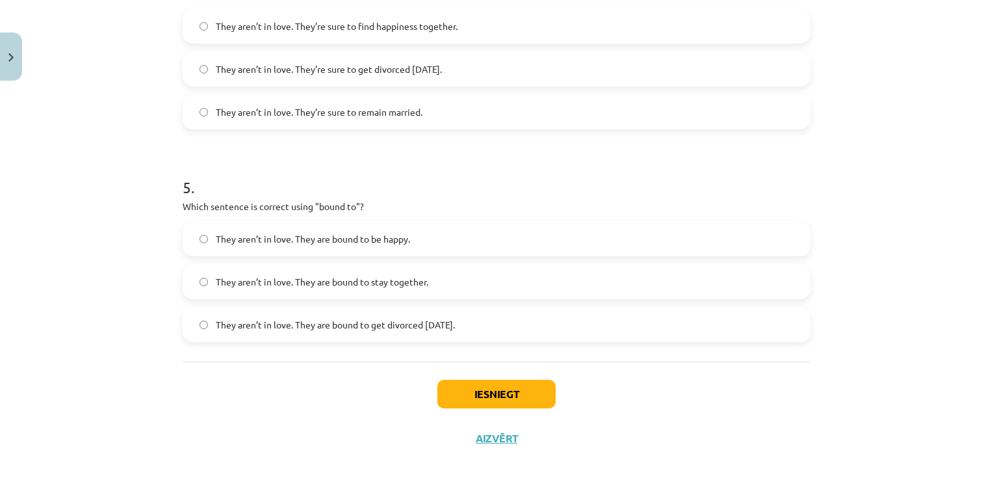
scroll to position [987, 0]
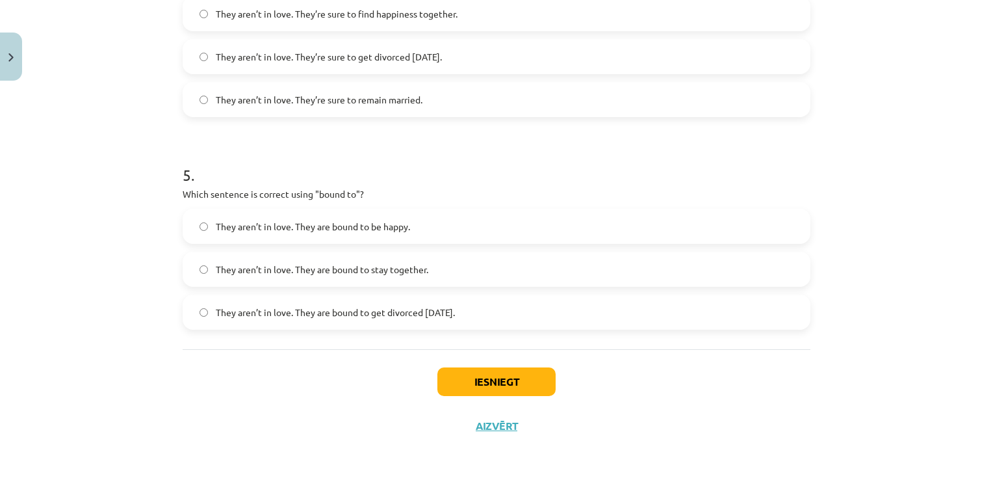
click at [359, 300] on label "They aren’t in love. They are bound to get divorced [DATE]." at bounding box center [496, 312] width 625 height 32
click at [507, 368] on button "Iesniegt" at bounding box center [496, 381] width 118 height 29
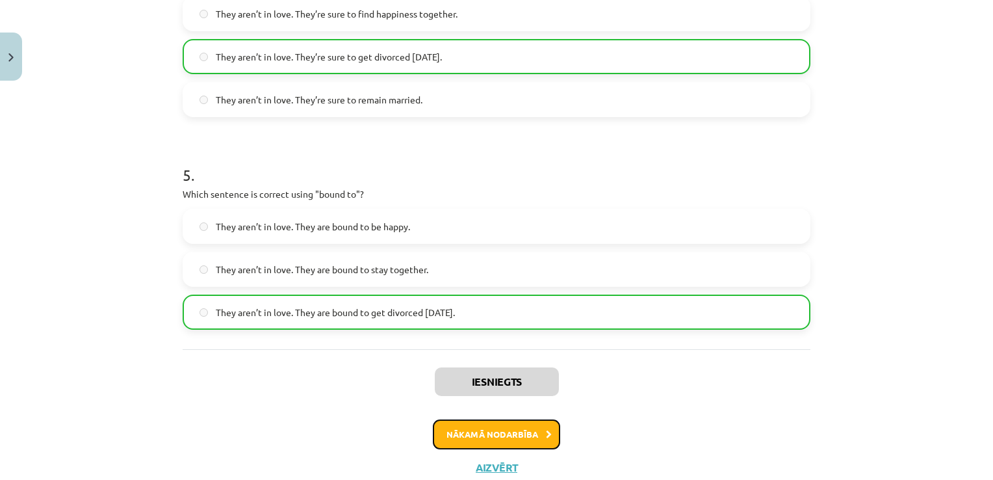
click at [511, 424] on button "Nākamā nodarbība" at bounding box center [496, 434] width 127 height 30
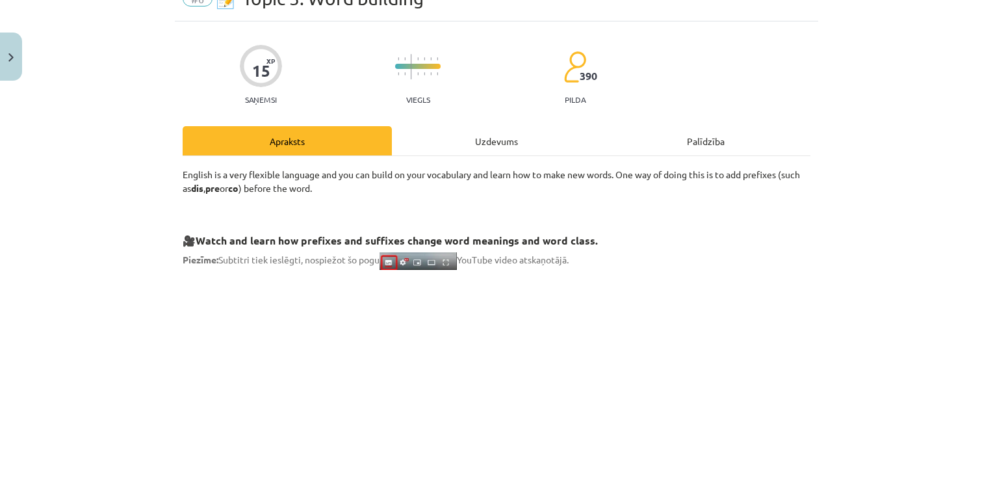
scroll to position [32, 0]
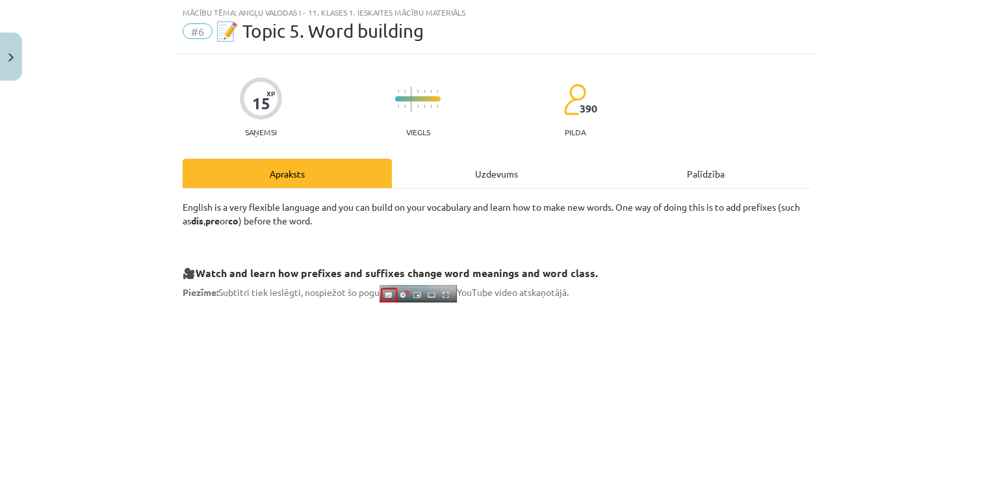
click at [489, 168] on div "Uzdevums" at bounding box center [496, 173] width 209 height 29
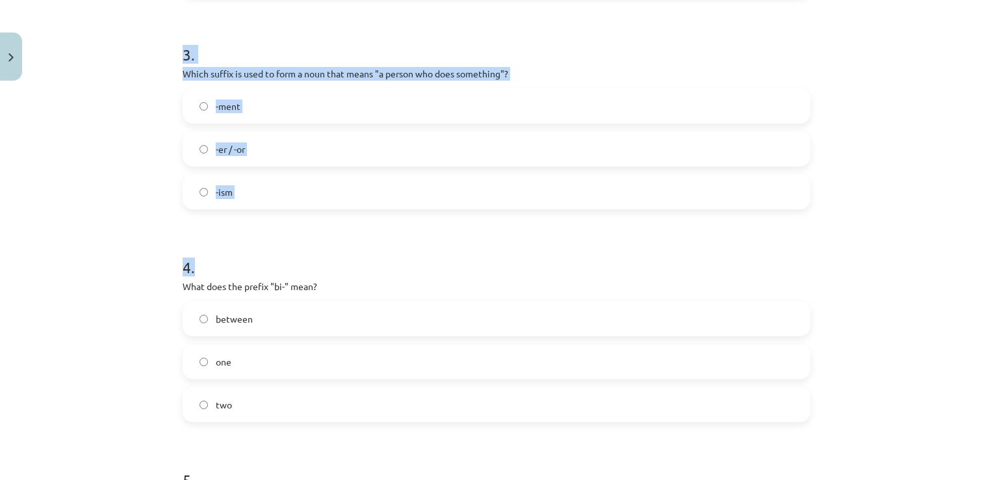
scroll to position [987, 0]
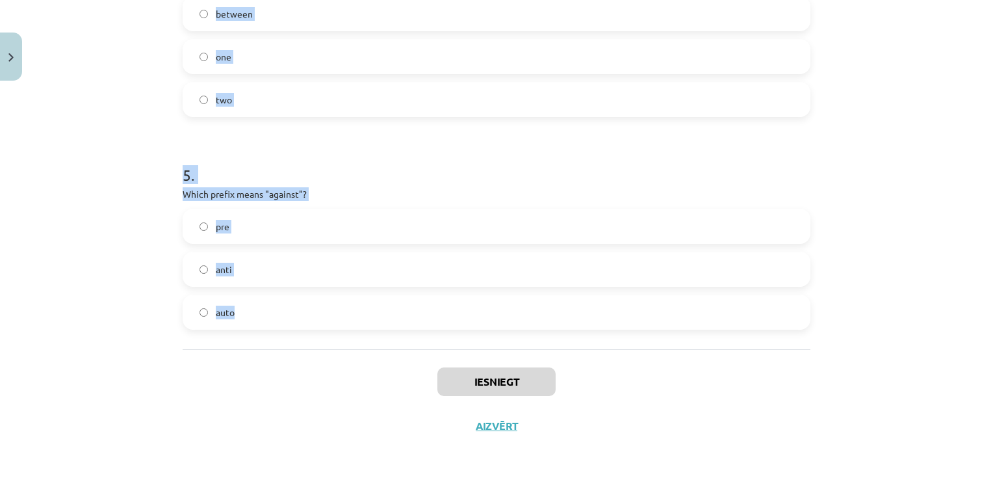
drag, startPoint x: 159, startPoint y: 131, endPoint x: 343, endPoint y: 302, distance: 251.1
click at [343, 302] on div "Mācību tēma: Angļu valodas i - 11. klases 1. ieskaites mācību materiāls #6 📝 To…" at bounding box center [496, 240] width 993 height 480
drag, startPoint x: 343, startPoint y: 302, endPoint x: 291, endPoint y: 198, distance: 116.0
drag, startPoint x: 291, startPoint y: 198, endPoint x: 312, endPoint y: 194, distance: 21.1
click at [312, 194] on p "Which prefix means "against"?" at bounding box center [497, 194] width 628 height 14
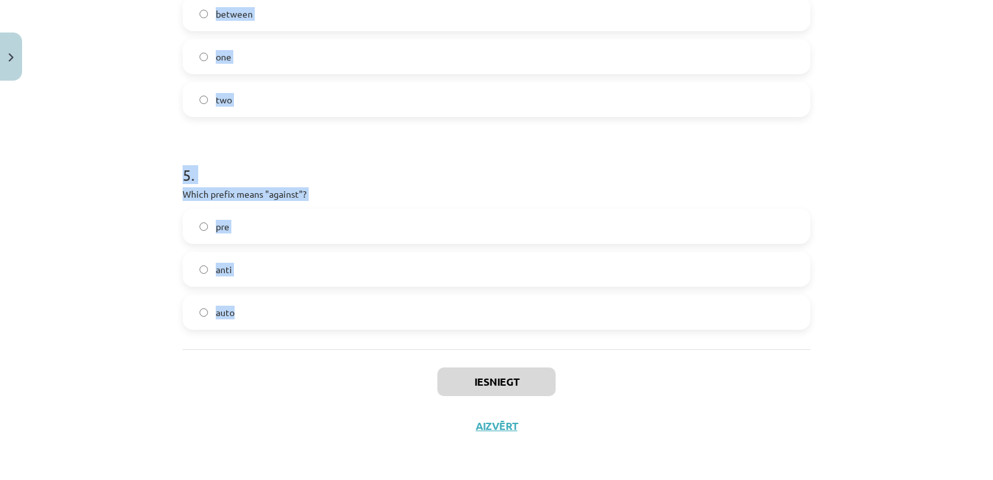
copy form "1 . What does the prefix "sub-" mean? above under across 2 . Which of the follo…"
click at [346, 152] on h1 "5 ." at bounding box center [497, 163] width 628 height 40
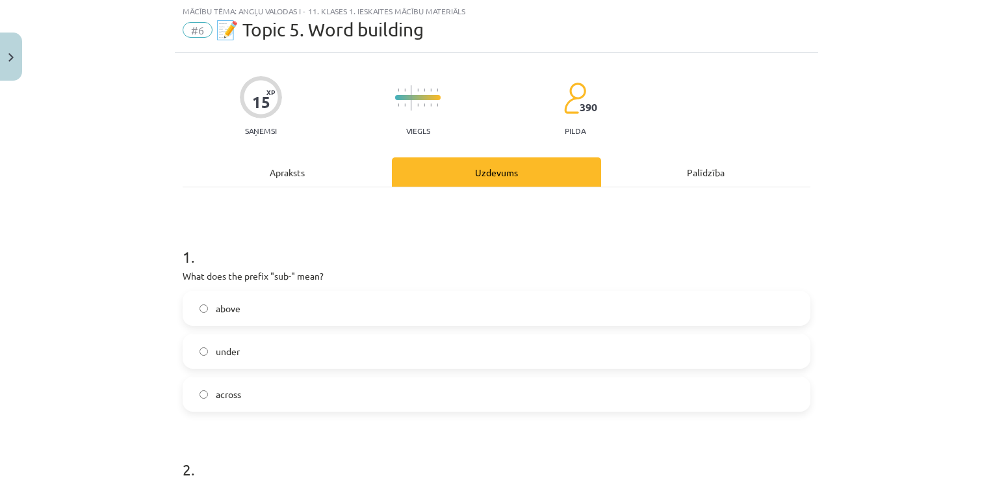
scroll to position [65, 0]
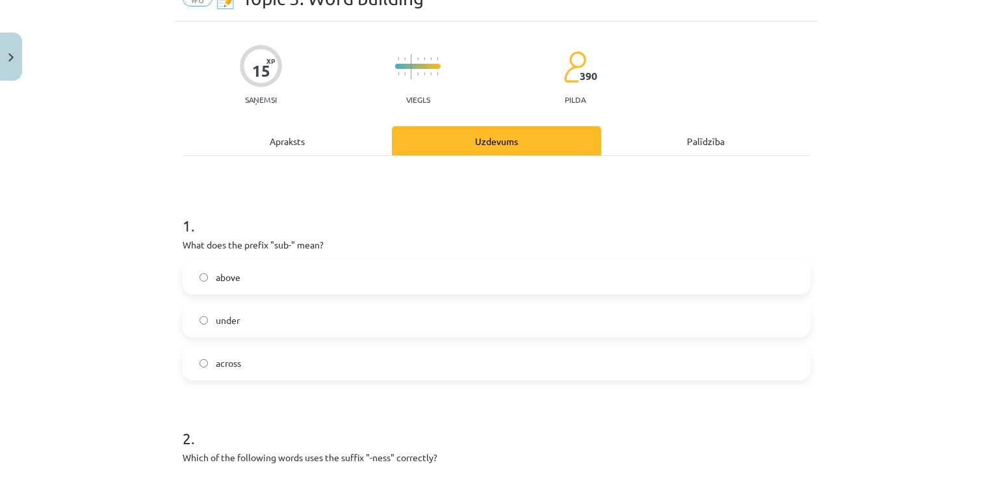
click at [250, 329] on label "under" at bounding box center [496, 320] width 625 height 32
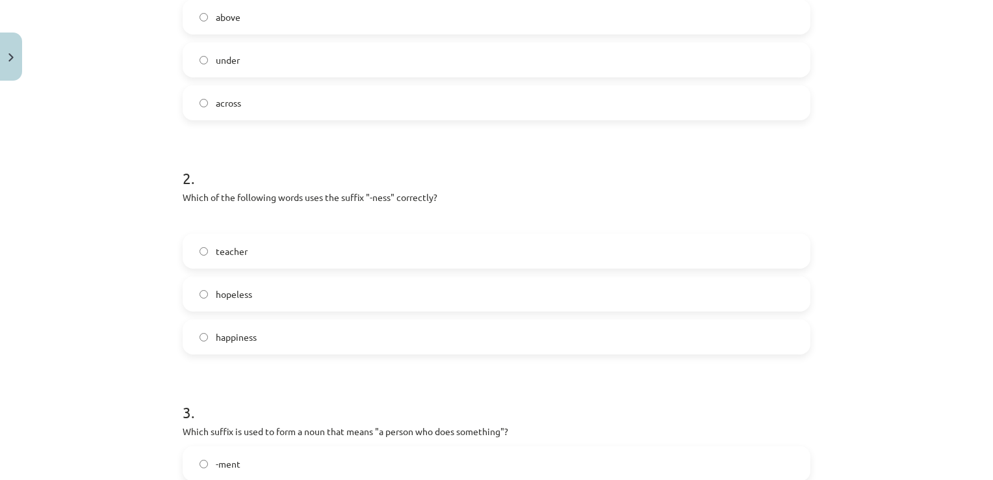
click at [270, 340] on label "happiness" at bounding box center [496, 336] width 625 height 32
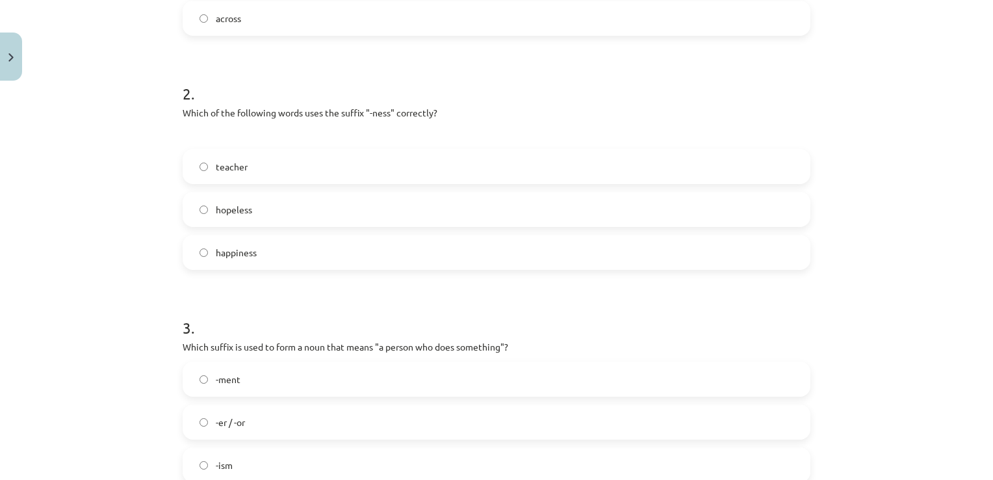
scroll to position [520, 0]
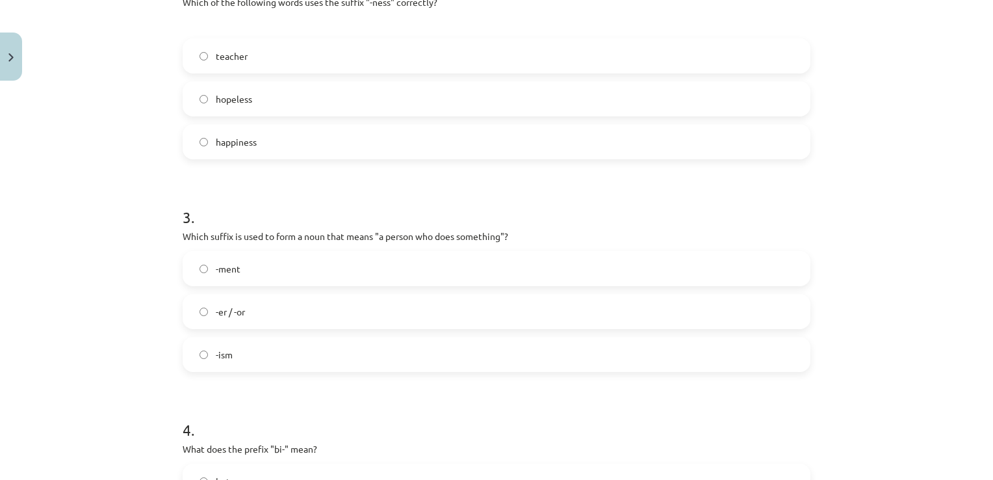
click at [295, 313] on label "-er / -or" at bounding box center [496, 311] width 625 height 32
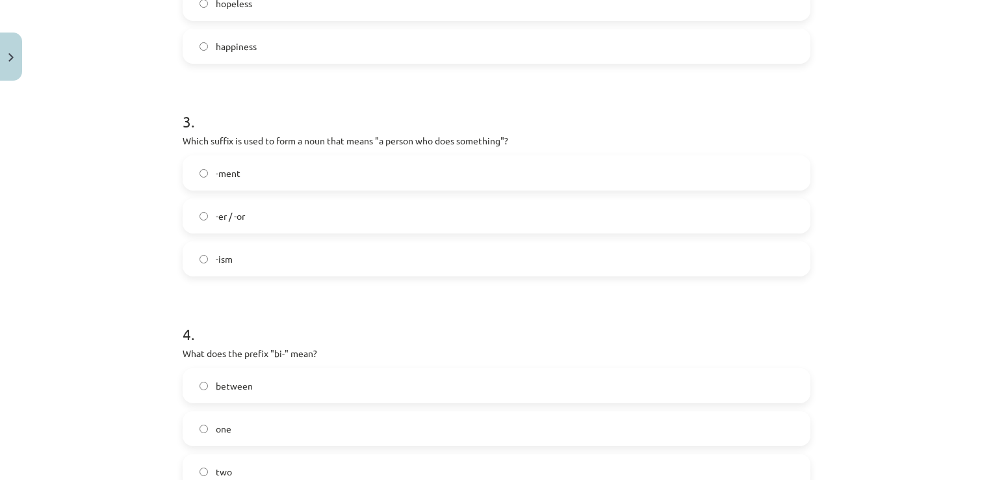
scroll to position [780, 0]
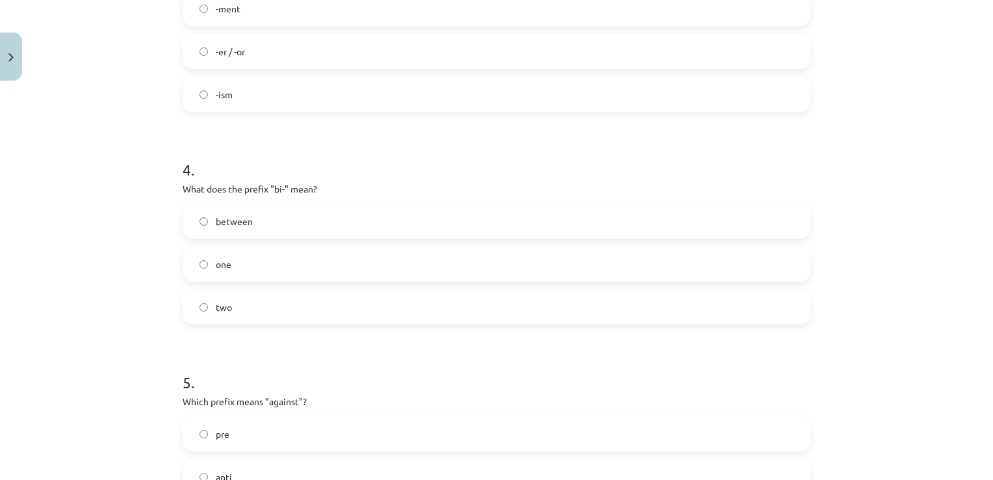
click at [324, 216] on label "between" at bounding box center [496, 221] width 625 height 32
click at [242, 318] on label "two" at bounding box center [496, 307] width 625 height 32
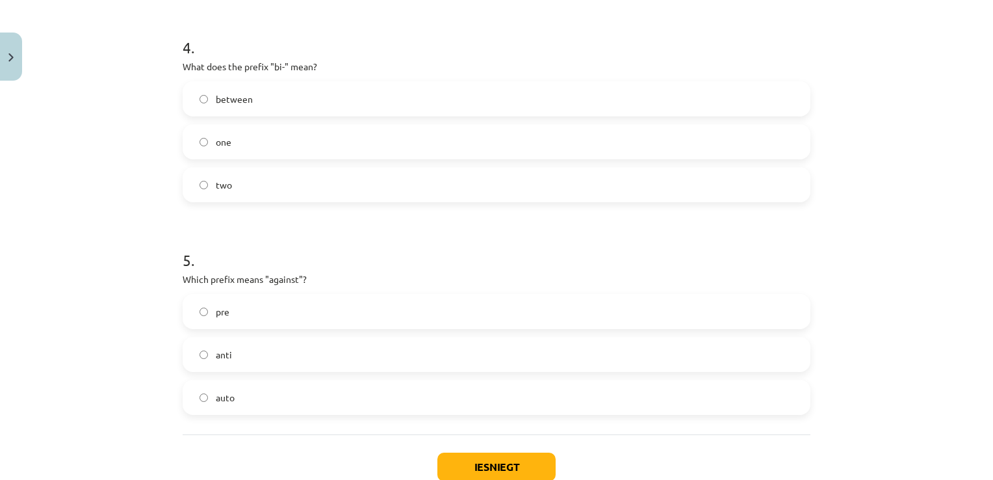
scroll to position [975, 0]
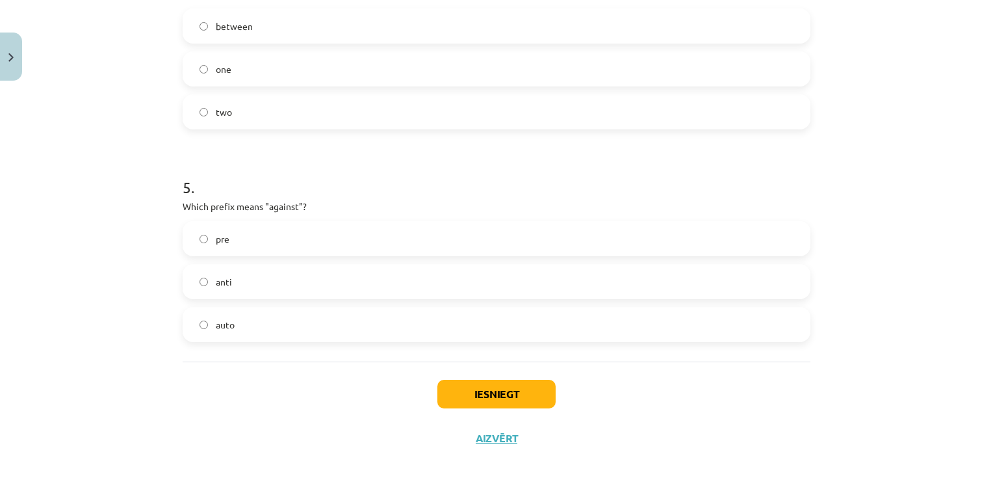
click at [272, 289] on label "anti" at bounding box center [496, 281] width 625 height 32
click at [484, 391] on button "Iesniegt" at bounding box center [496, 394] width 118 height 29
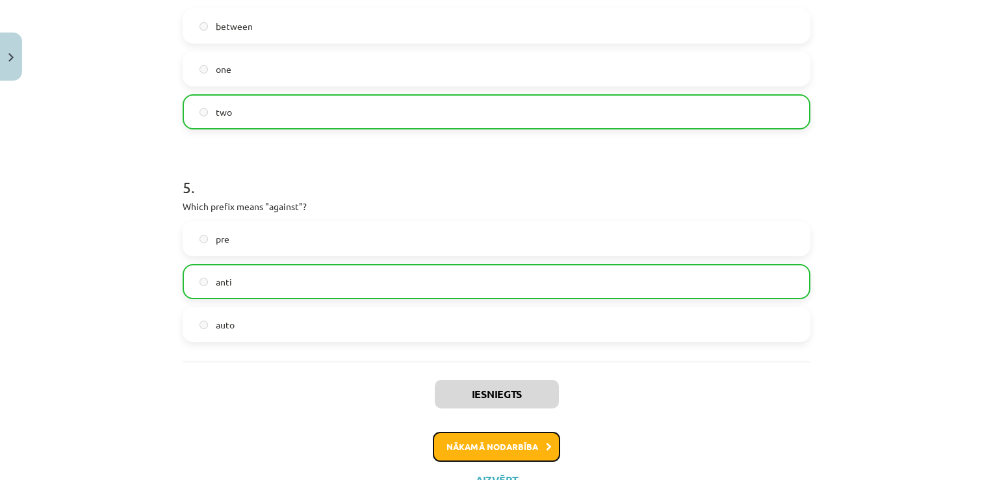
click at [508, 445] on button "Nākamā nodarbība" at bounding box center [496, 447] width 127 height 30
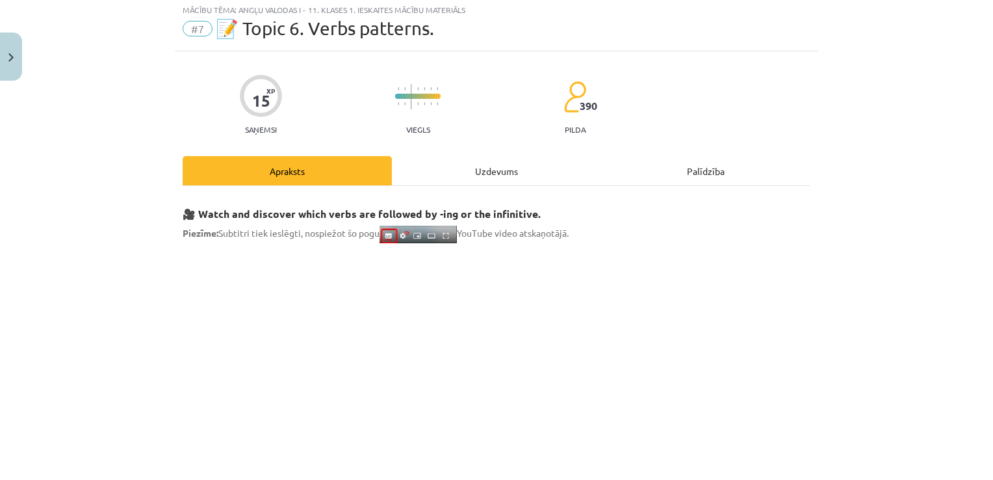
scroll to position [32, 0]
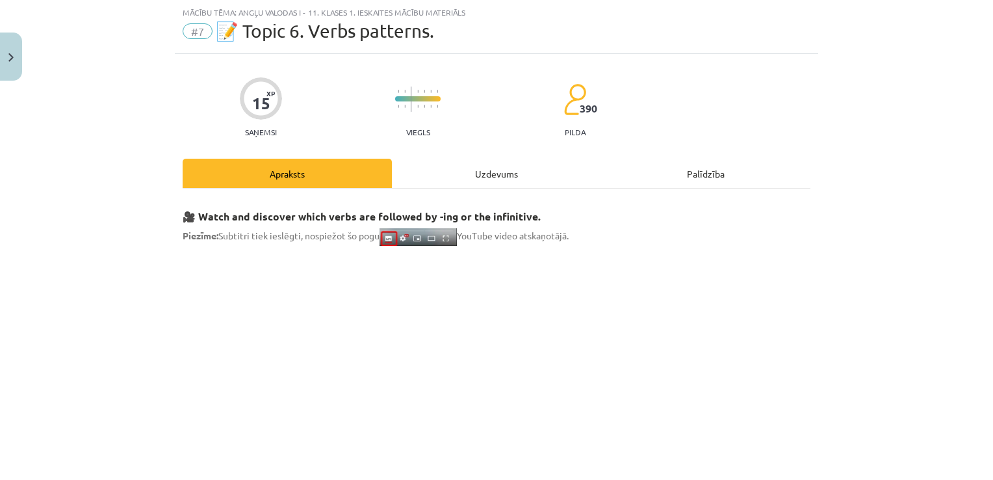
click at [477, 182] on div "Uzdevums" at bounding box center [496, 173] width 209 height 29
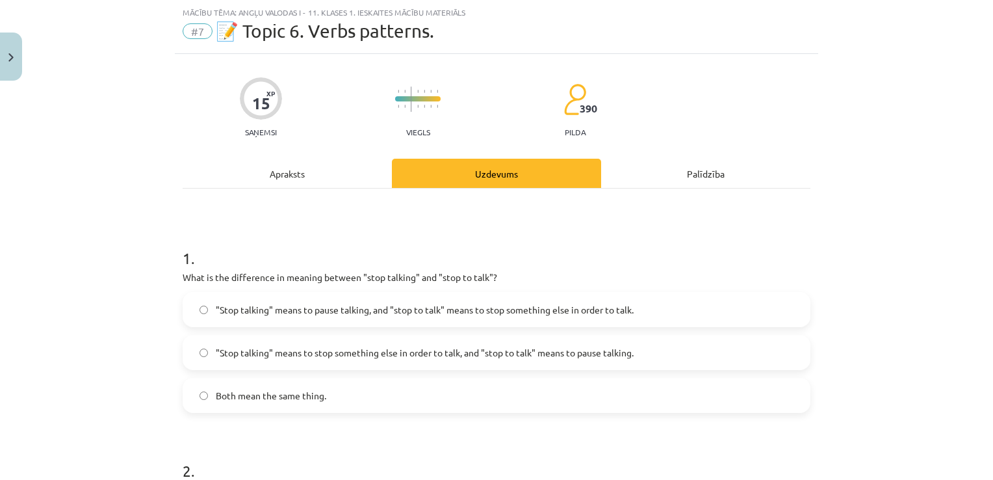
click at [400, 226] on h1 "1 ." at bounding box center [497, 246] width 628 height 40
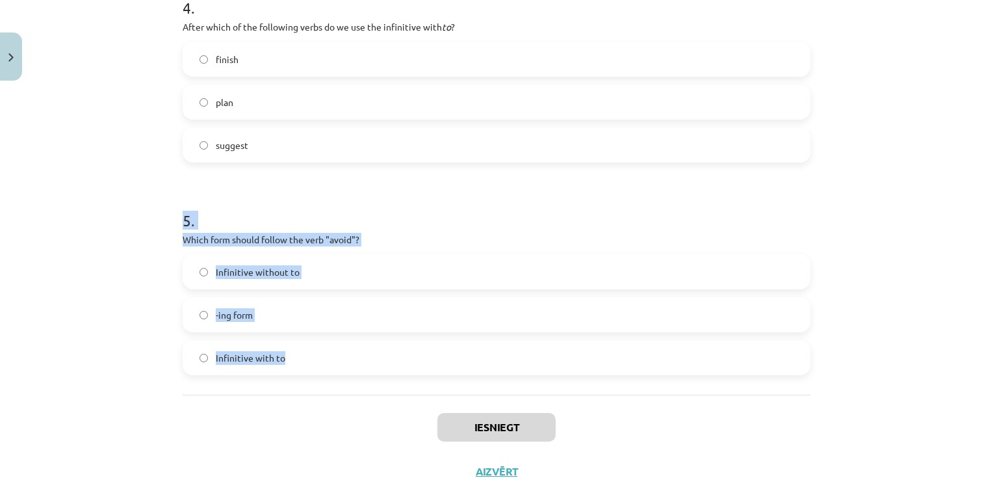
scroll to position [966, 0]
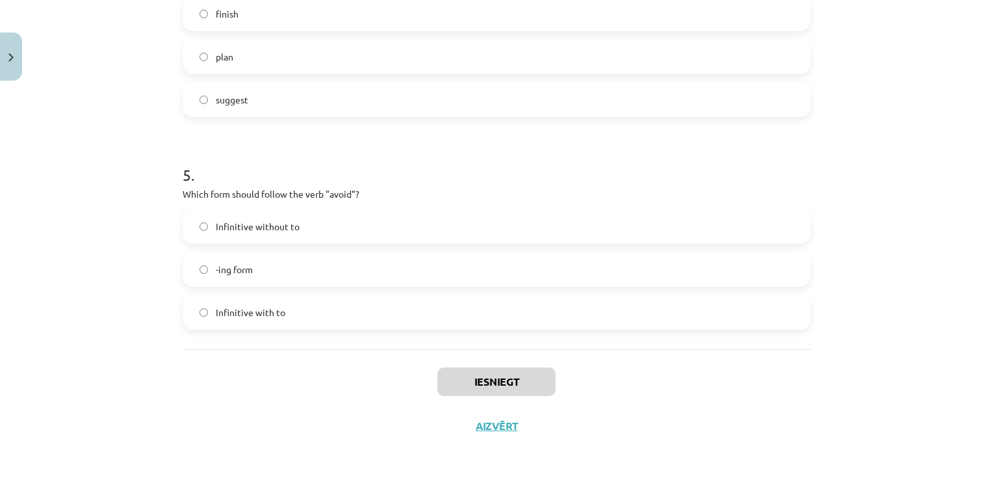
click at [302, 361] on div "Iesniegt Aizvērt" at bounding box center [497, 394] width 628 height 91
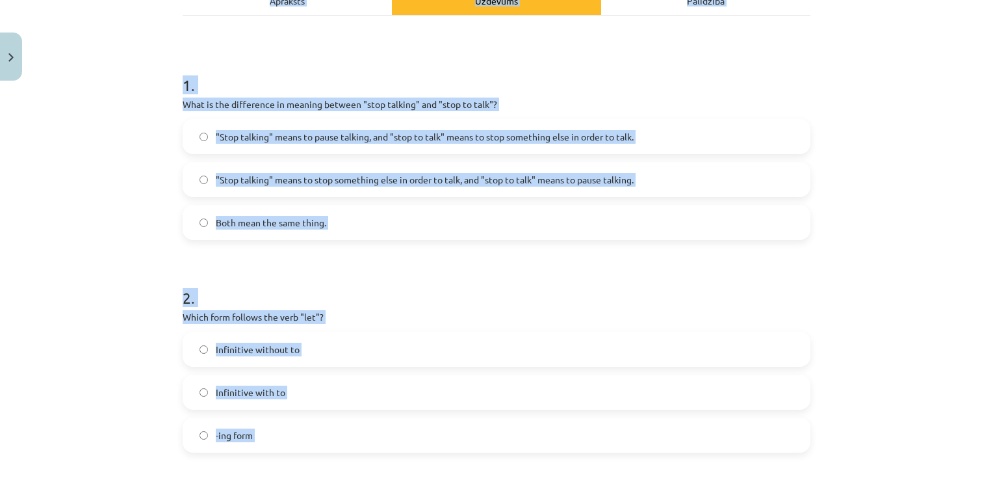
scroll to position [0, 0]
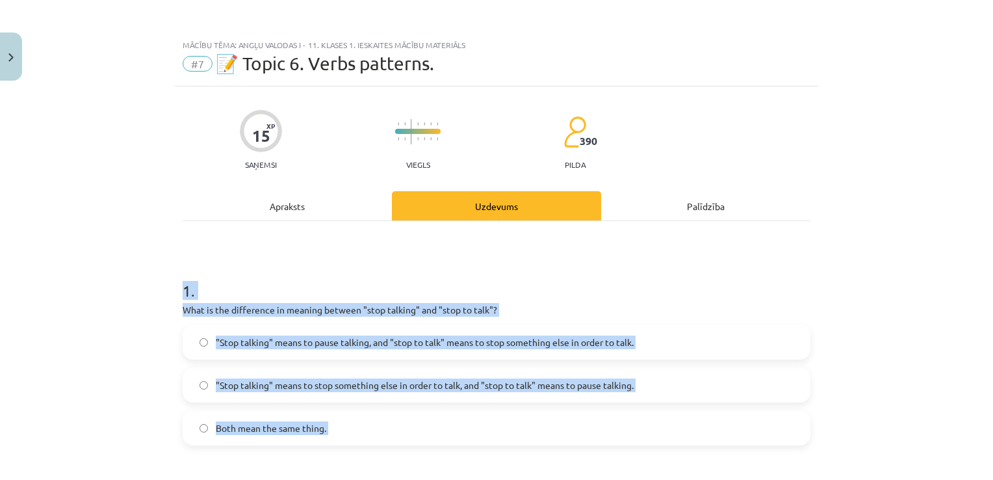
drag, startPoint x: 307, startPoint y: 311, endPoint x: 174, endPoint y: 288, distance: 135.3
drag, startPoint x: 174, startPoint y: 288, endPoint x: 193, endPoint y: 305, distance: 26.2
copy form "1 . What is the difference in meaning between "stop talking" and "stop to talk"…"
click at [273, 269] on h1 "1 ." at bounding box center [497, 279] width 628 height 40
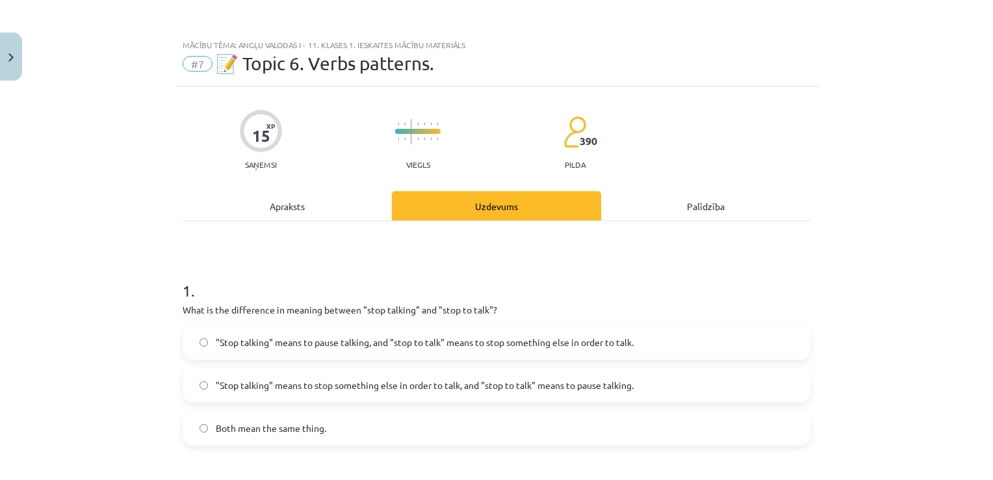
scroll to position [65, 0]
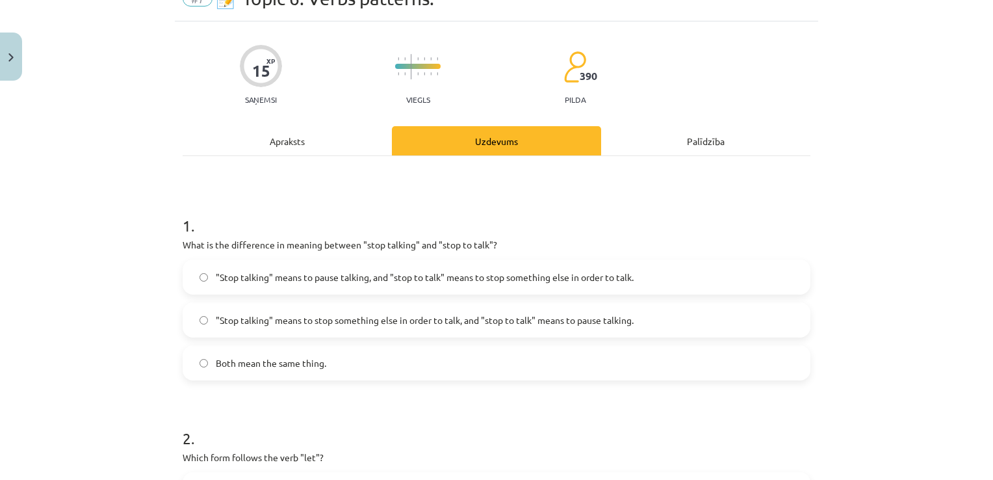
click at [533, 285] on label ""Stop talking" means to pause talking, and "stop to talk" means to stop somethi…" at bounding box center [496, 277] width 625 height 32
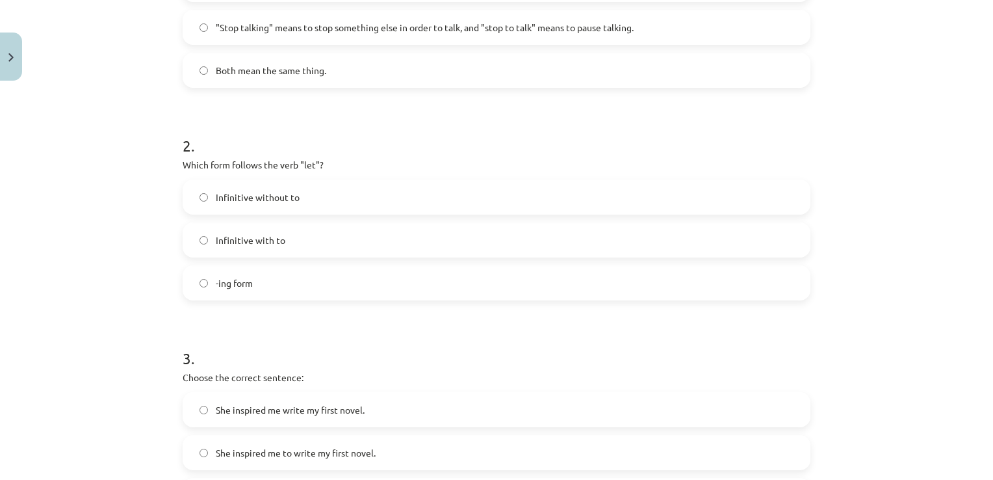
scroll to position [455, 0]
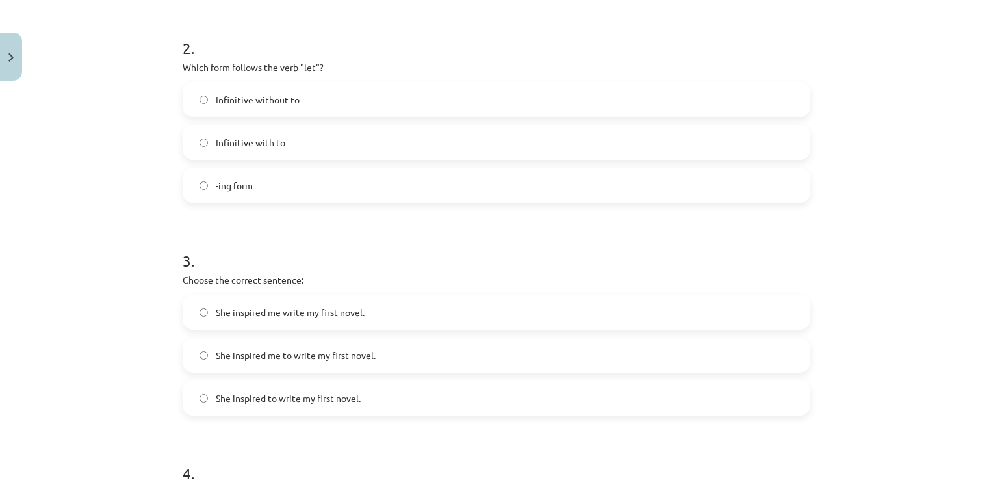
click at [285, 136] on label "Infinitive with to" at bounding box center [496, 142] width 625 height 32
click at [242, 95] on span "Infinitive without to" at bounding box center [258, 100] width 84 height 14
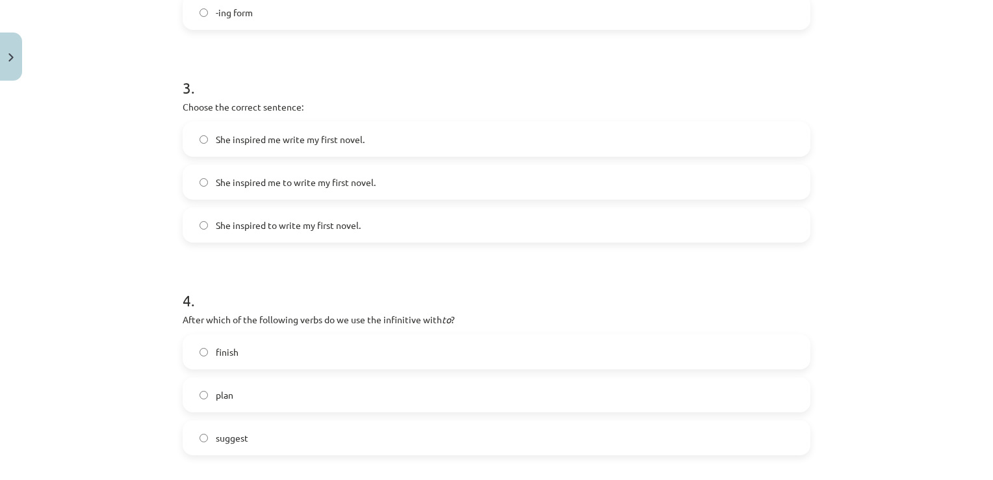
scroll to position [650, 0]
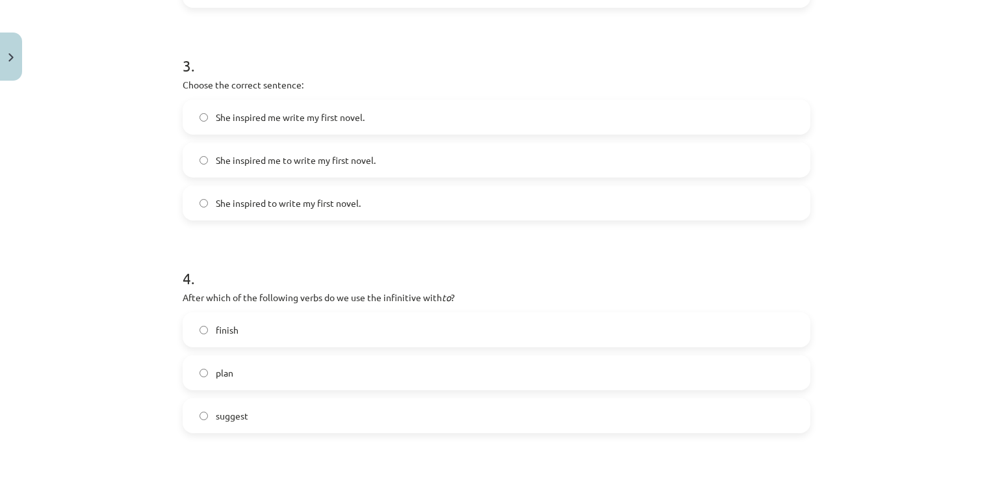
click at [367, 163] on span "She inspired me to write my first novel." at bounding box center [296, 160] width 160 height 14
click at [324, 116] on span "She inspired me write my first novel." at bounding box center [290, 117] width 149 height 14
click at [312, 209] on span "She inspired to write my first novel." at bounding box center [288, 203] width 145 height 14
click at [306, 167] on label "She inspired me to write my first novel." at bounding box center [496, 160] width 625 height 32
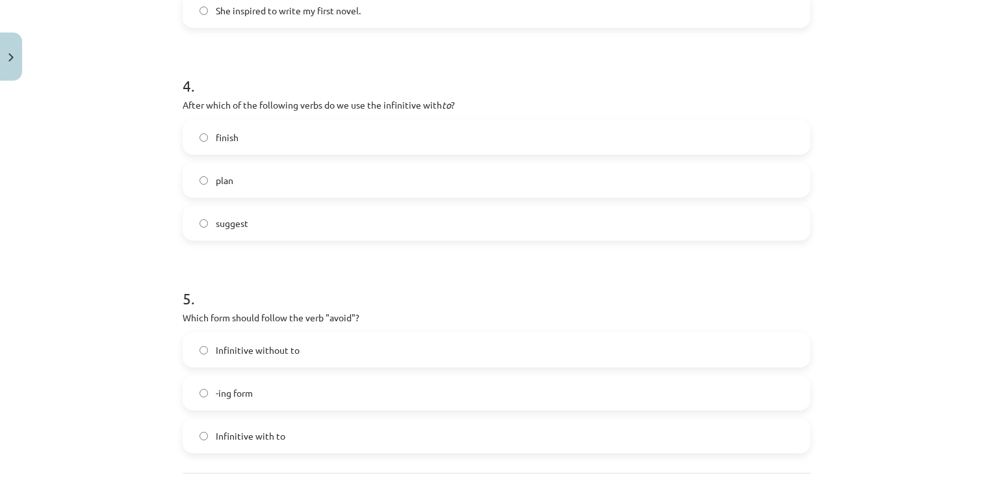
scroll to position [845, 0]
click at [231, 163] on label "plan" at bounding box center [496, 177] width 625 height 32
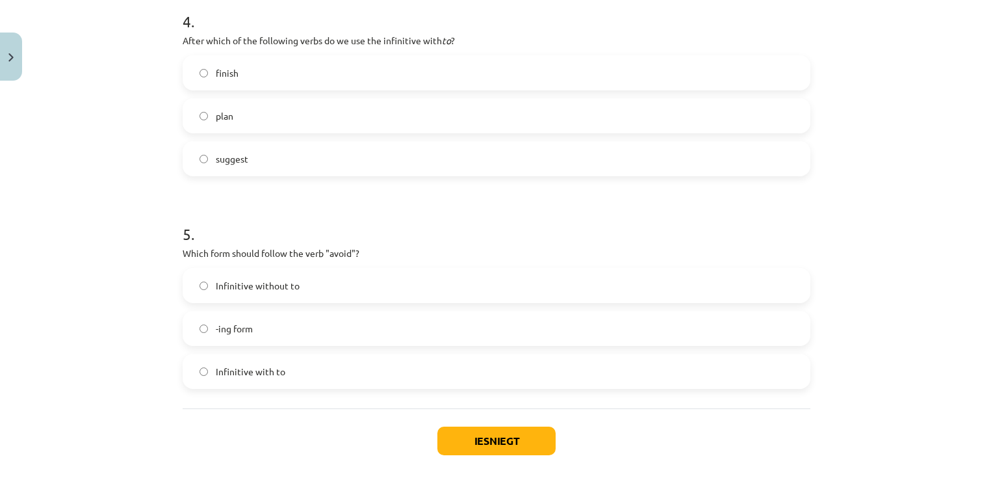
scroll to position [966, 0]
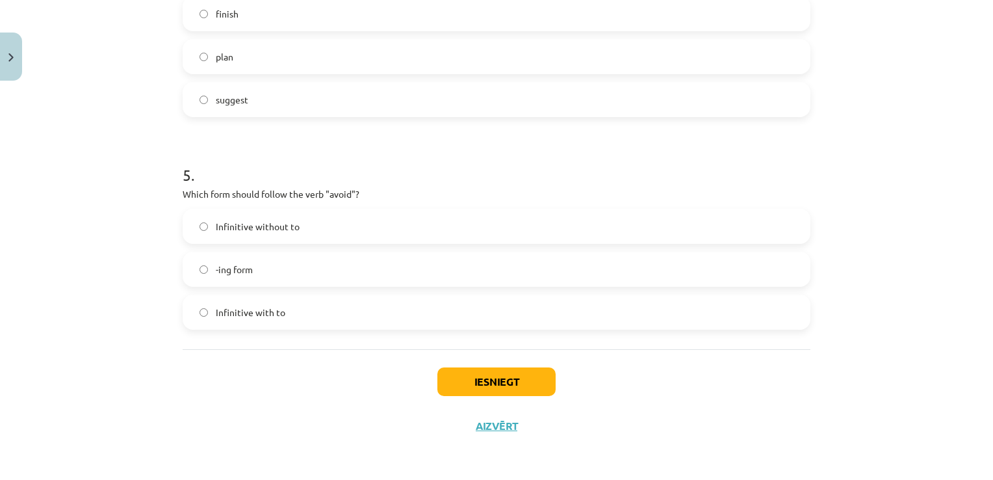
drag, startPoint x: 263, startPoint y: 266, endPoint x: 273, endPoint y: 278, distance: 15.2
click at [263, 266] on label "-ing form" at bounding box center [496, 269] width 625 height 32
click at [465, 355] on div "Iesniegt Aizvērt" at bounding box center [497, 394] width 628 height 91
click at [472, 380] on button "Iesniegt" at bounding box center [496, 381] width 118 height 29
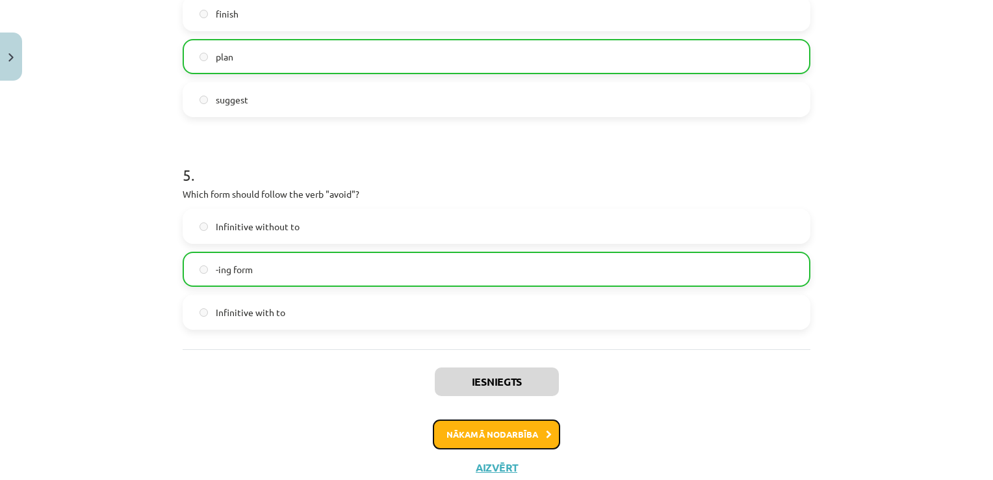
click at [502, 430] on button "Nākamā nodarbība" at bounding box center [496, 434] width 127 height 30
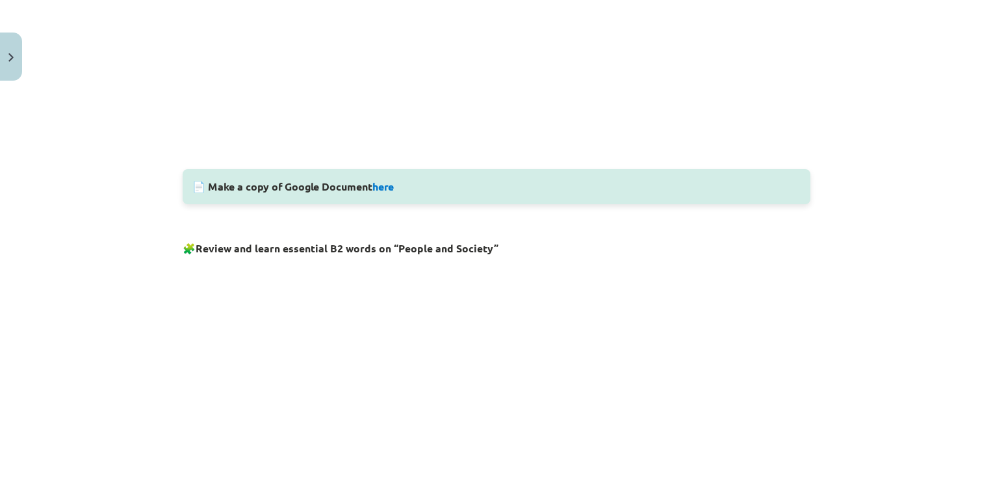
scroll to position [552, 0]
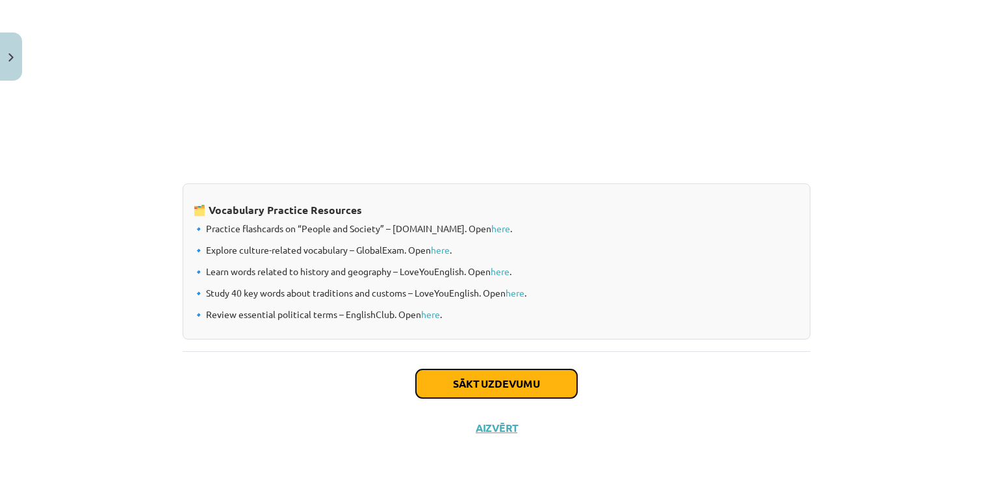
click at [507, 370] on button "Sākt uzdevumu" at bounding box center [496, 383] width 161 height 29
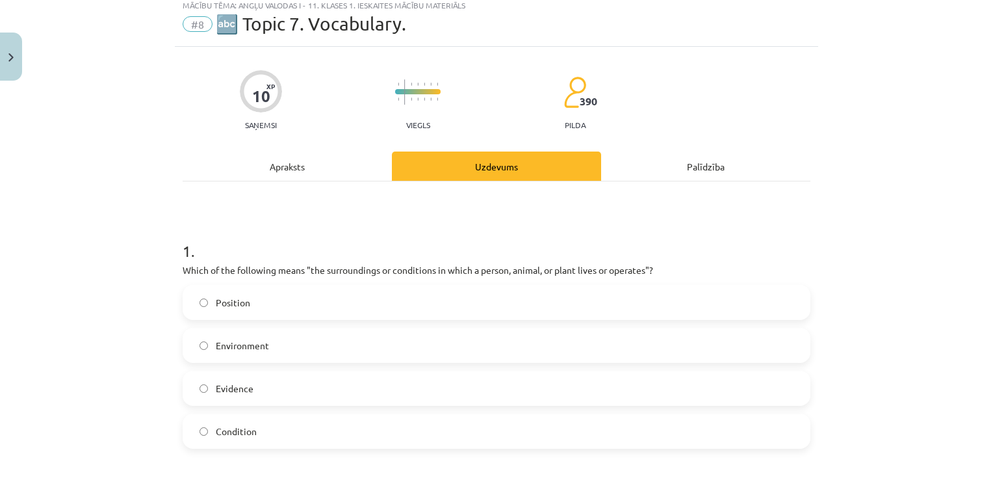
scroll to position [32, 0]
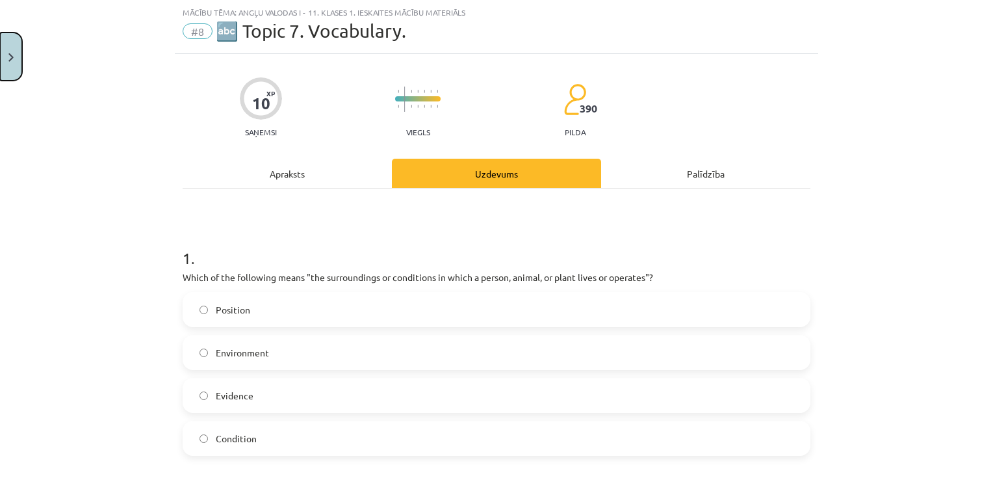
click at [17, 65] on button "Close" at bounding box center [11, 56] width 22 height 48
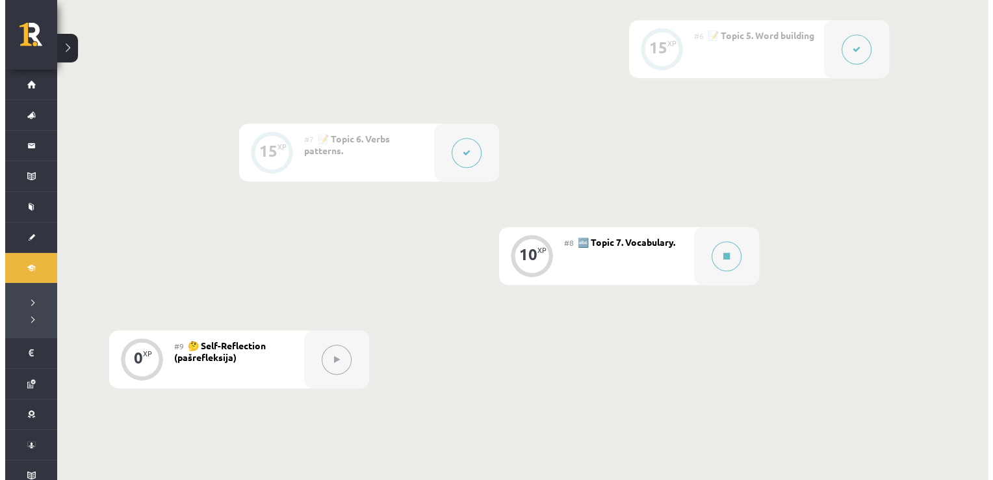
scroll to position [998, 0]
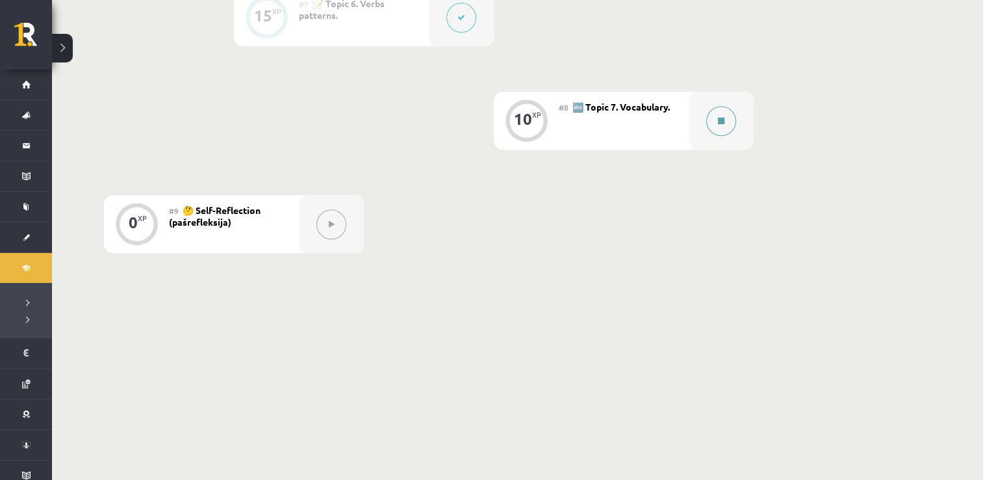
click at [736, 120] on button at bounding box center [721, 121] width 30 height 30
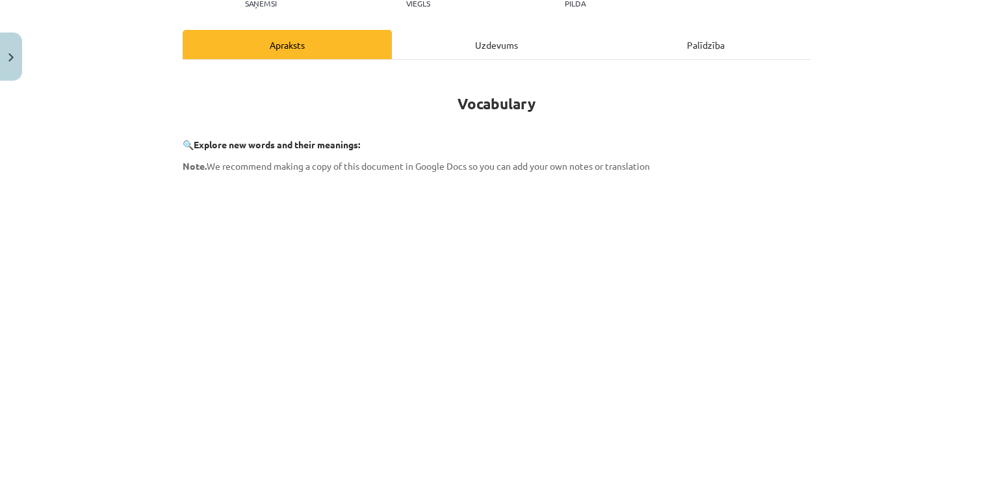
scroll to position [195, 0]
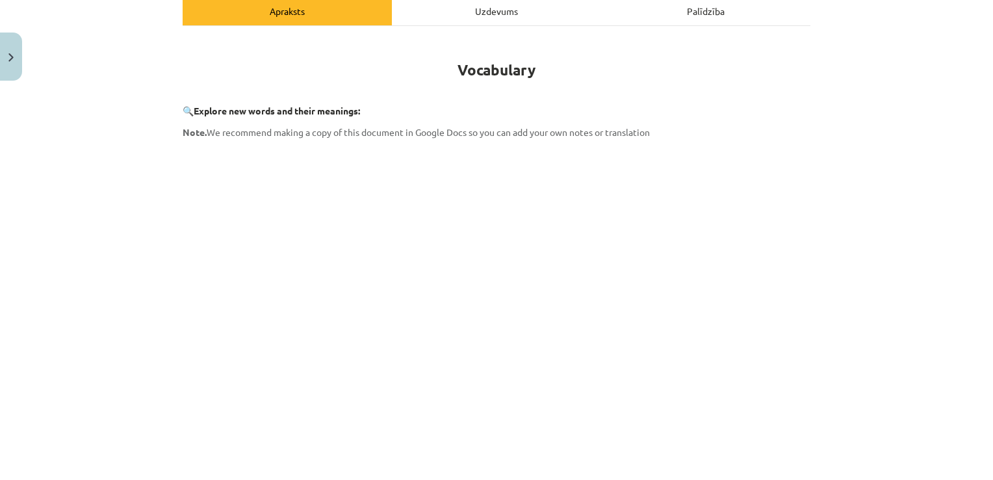
click at [491, 16] on div "Uzdevums" at bounding box center [496, 10] width 209 height 29
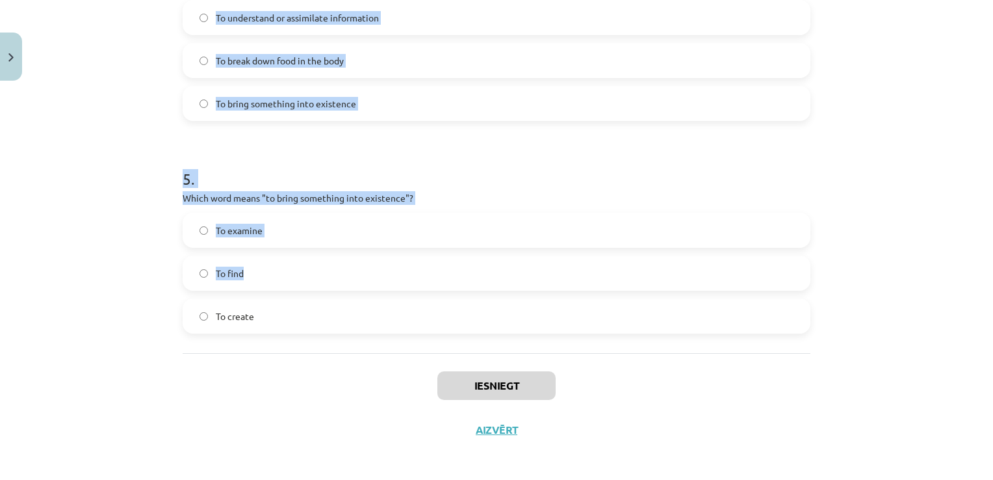
scroll to position [1009, 0]
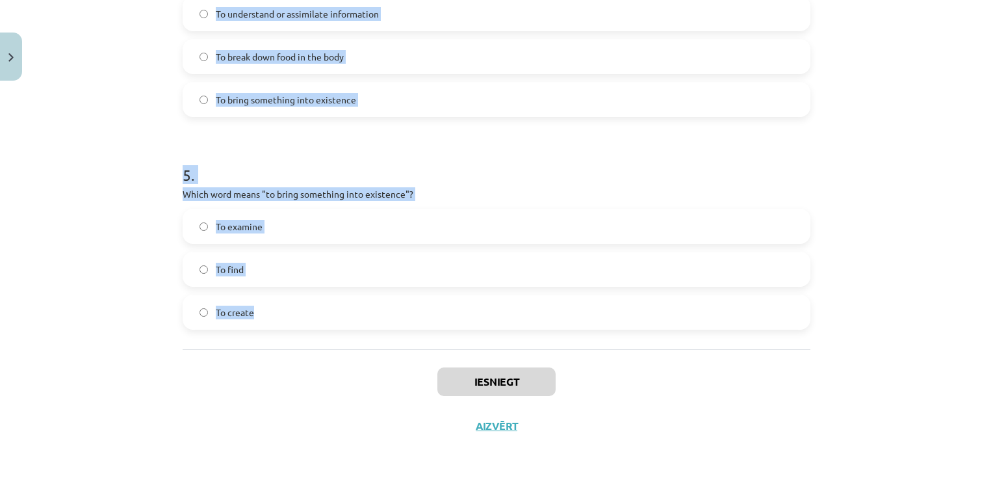
drag, startPoint x: 170, startPoint y: 251, endPoint x: 440, endPoint y: 311, distance: 276.3
drag, startPoint x: 440, startPoint y: 311, endPoint x: 366, endPoint y: 195, distance: 137.4
copy form "1 . Which of the following means "the surroundings or conditions in which a per…"
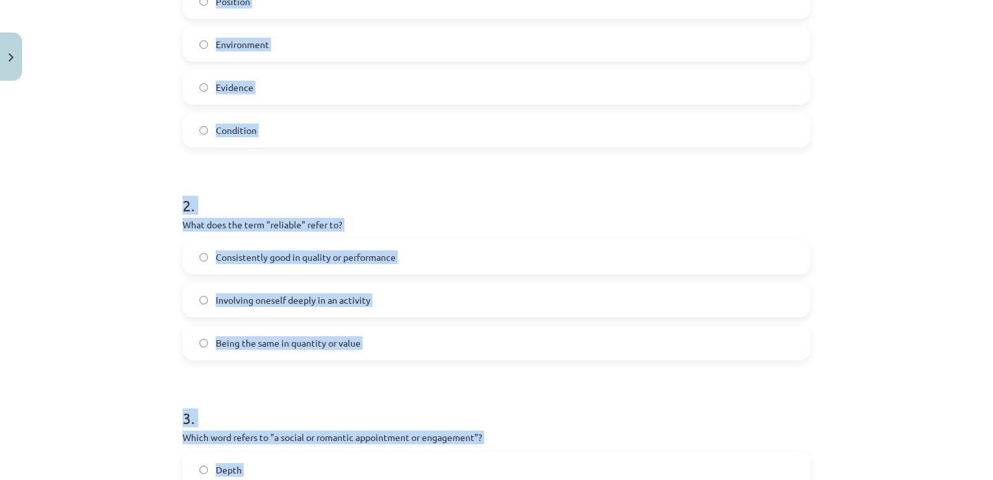
scroll to position [164, 0]
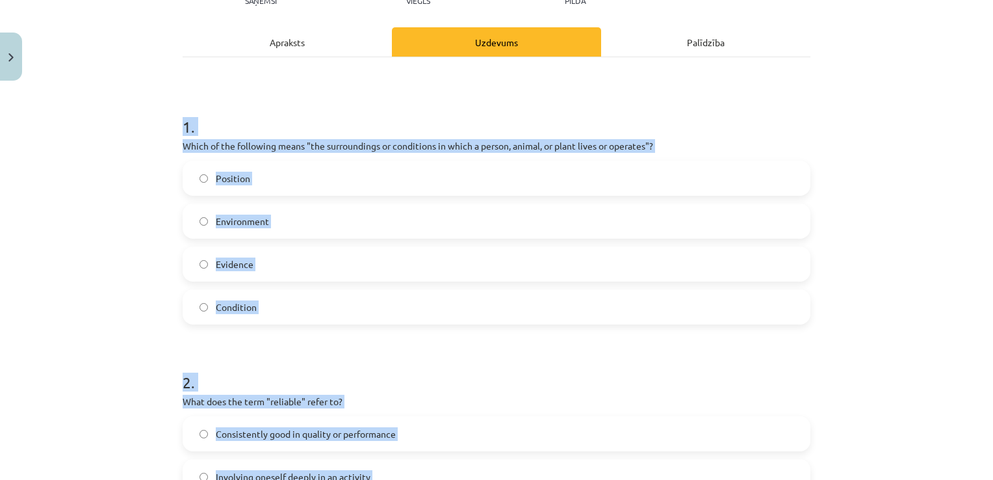
click at [81, 265] on div "Mācību tēma: Angļu valodas i - 11. klases 1. ieskaites mācību materiāls #8 🔤 To…" at bounding box center [496, 240] width 993 height 480
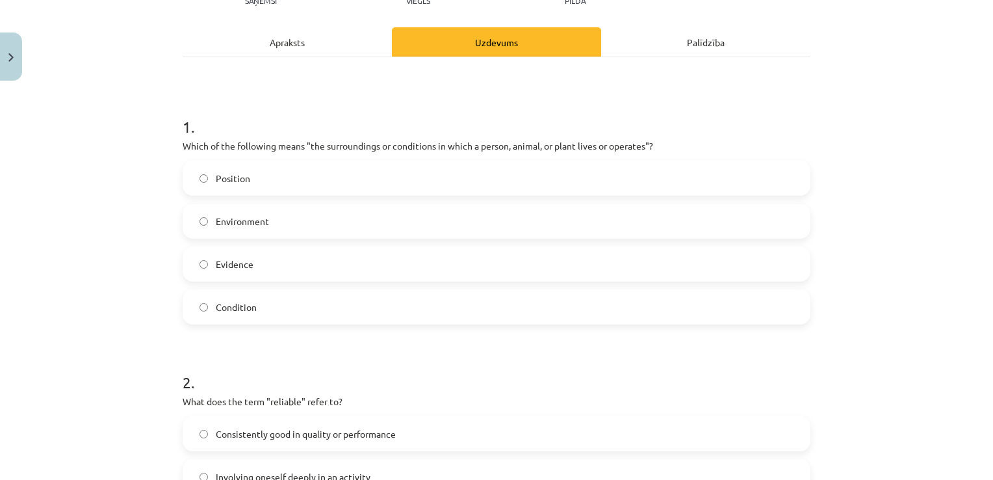
click at [401, 181] on label "Position" at bounding box center [496, 178] width 625 height 32
click at [387, 209] on label "Environment" at bounding box center [496, 221] width 625 height 32
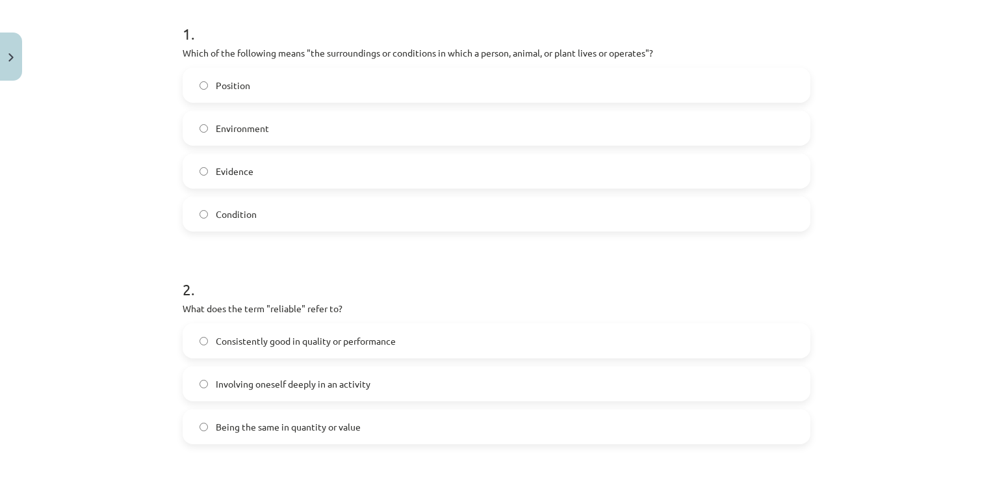
scroll to position [359, 0]
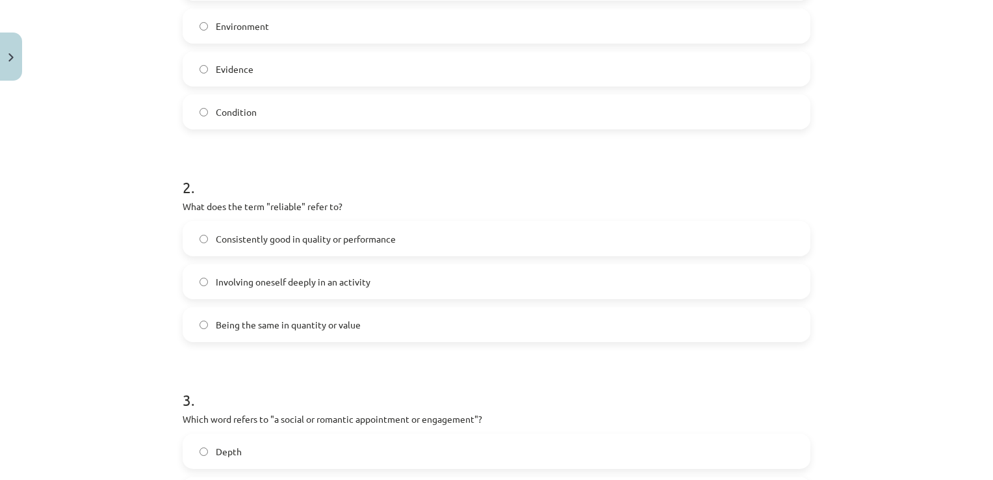
click at [390, 238] on span "Consistently good in quality or performance" at bounding box center [306, 239] width 180 height 14
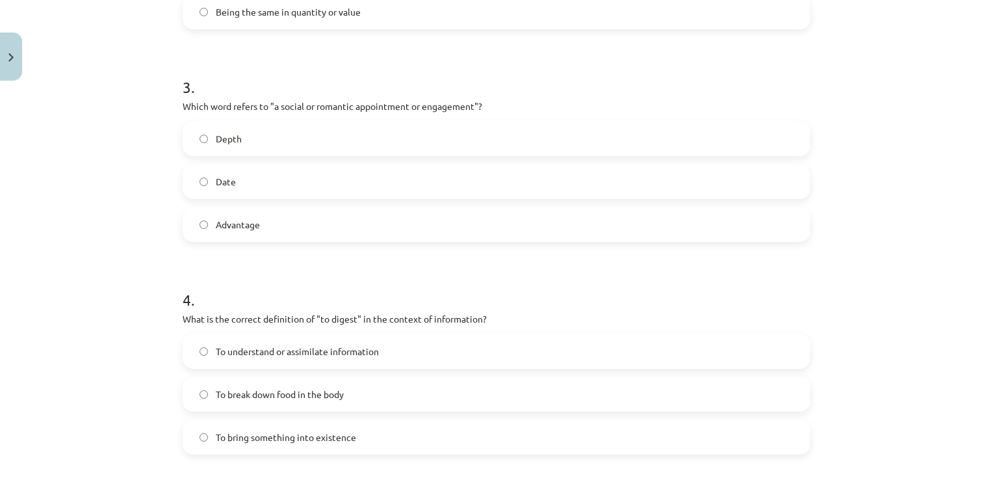
scroll to position [684, 0]
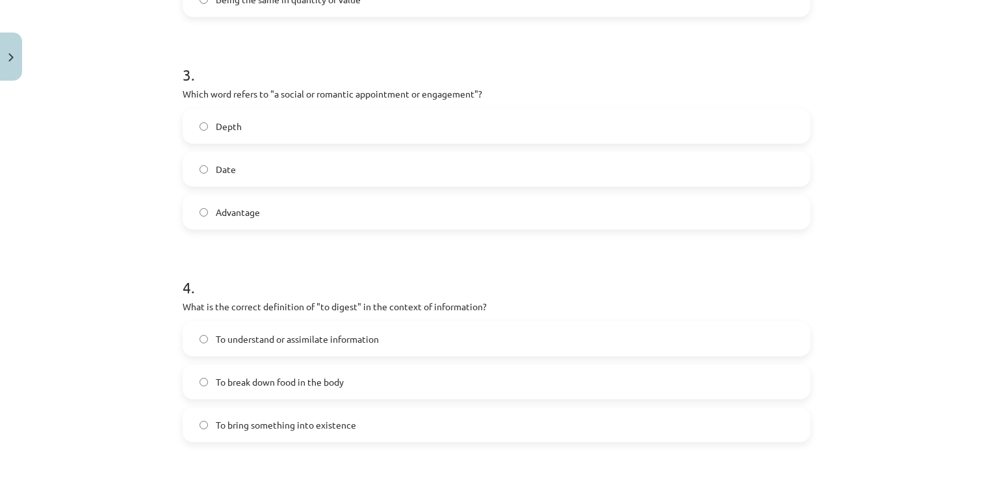
click at [290, 161] on label "Date" at bounding box center [496, 169] width 625 height 32
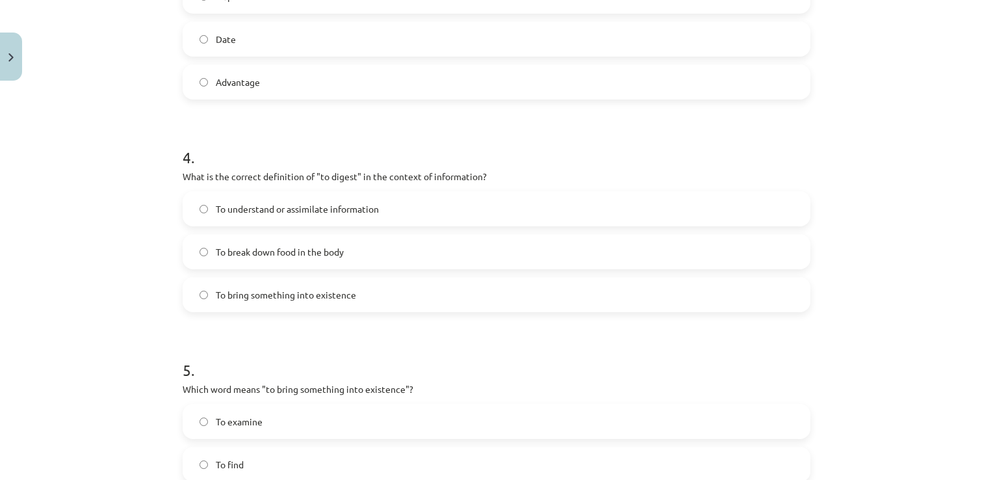
scroll to position [944, 0]
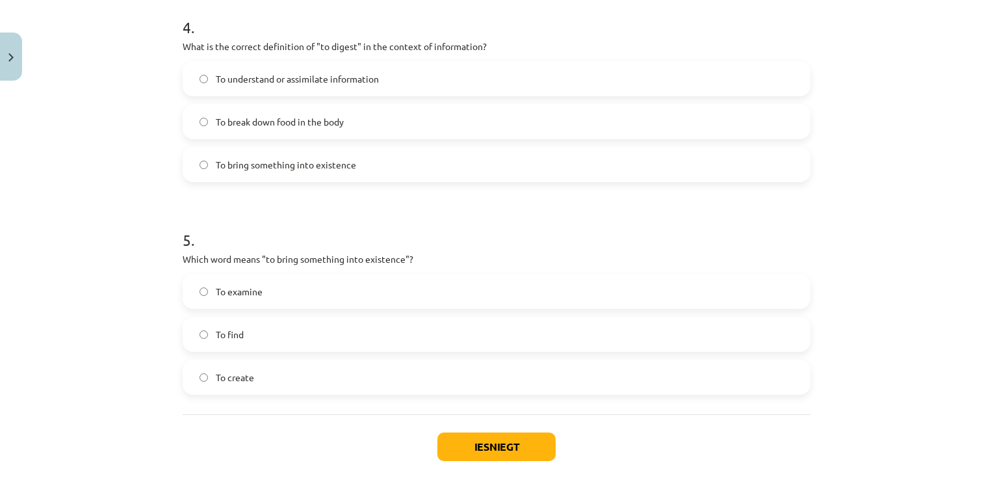
click at [385, 71] on label "To understand or assimilate information" at bounding box center [496, 78] width 625 height 32
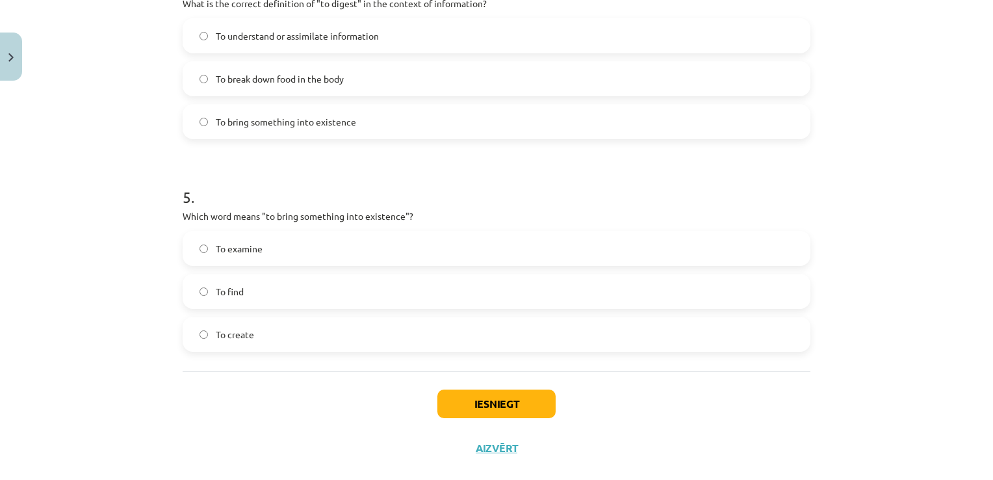
scroll to position [1009, 0]
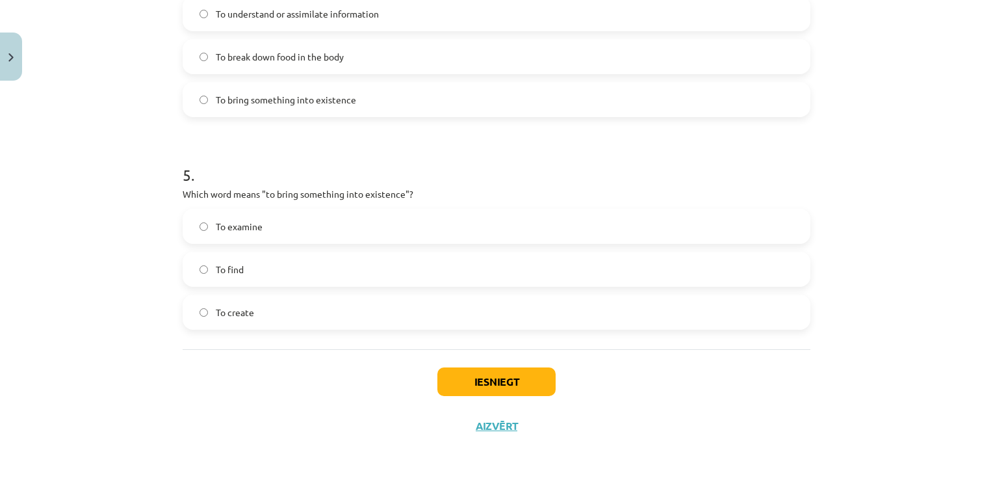
click at [294, 317] on label "To create" at bounding box center [496, 312] width 625 height 32
click at [546, 389] on button "Iesniegt" at bounding box center [496, 381] width 118 height 29
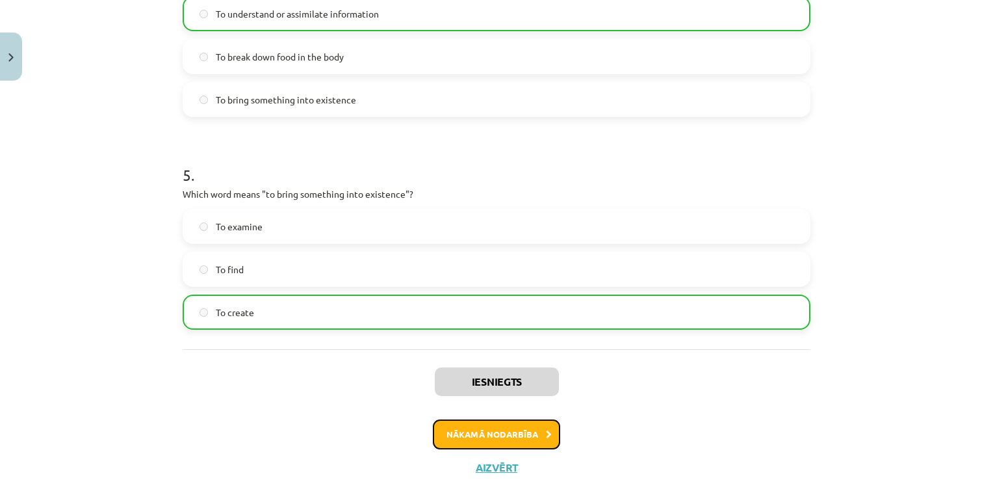
click at [463, 441] on button "Nākamā nodarbība" at bounding box center [496, 434] width 127 height 30
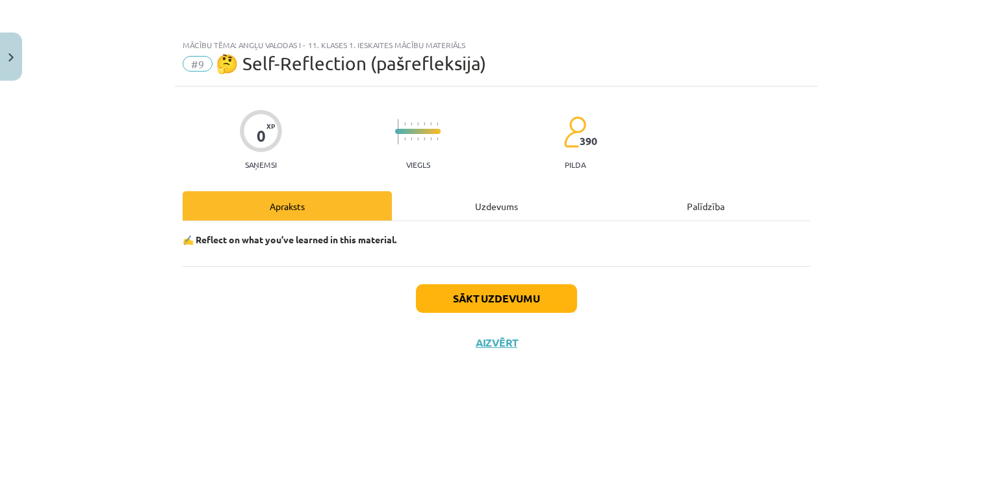
click at [485, 195] on div "Uzdevums" at bounding box center [496, 205] width 209 height 29
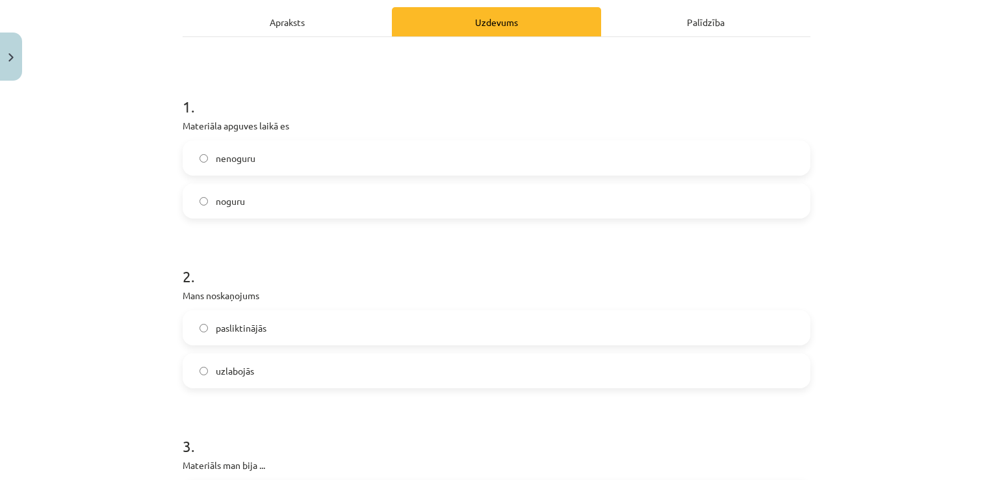
scroll to position [195, 0]
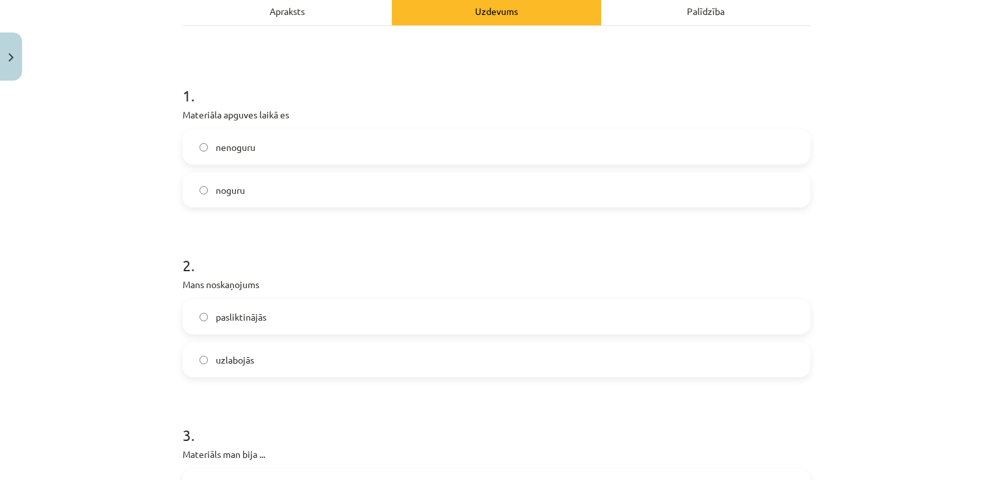
click at [294, 143] on label "nenoguru" at bounding box center [496, 147] width 625 height 32
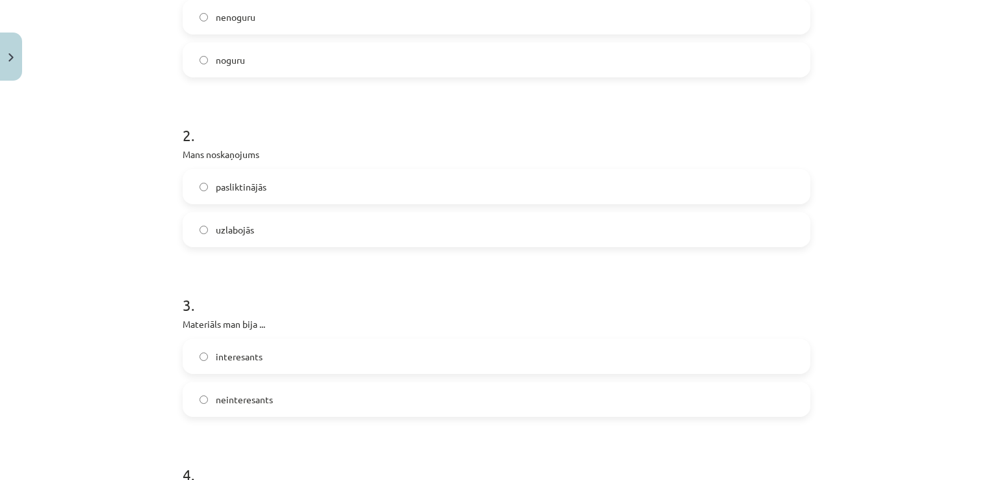
click at [305, 226] on label "uzlabojās" at bounding box center [496, 229] width 625 height 32
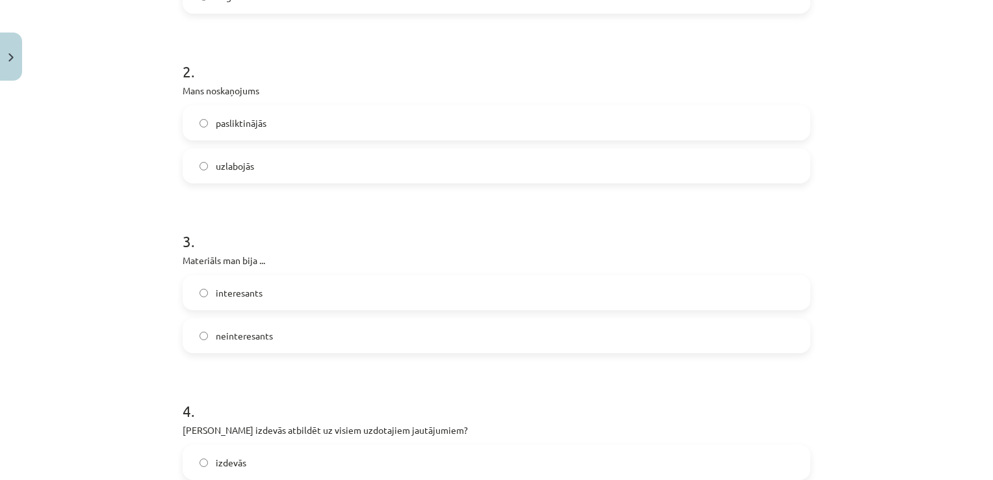
scroll to position [455, 0]
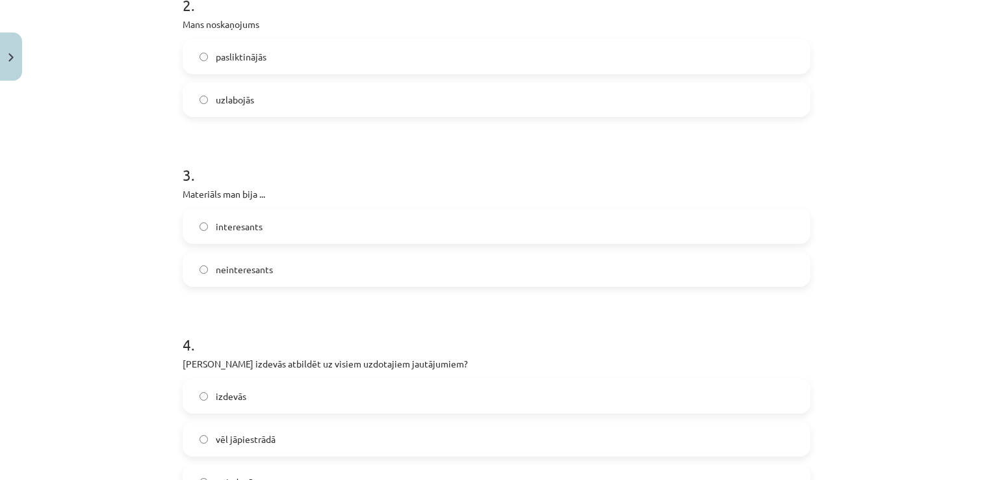
click at [292, 231] on label "interesants" at bounding box center [496, 226] width 625 height 32
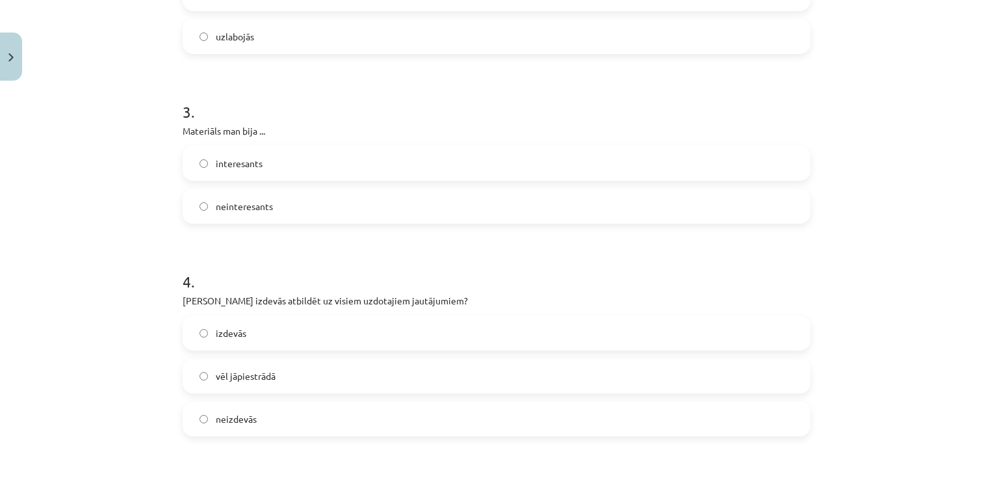
scroll to position [650, 0]
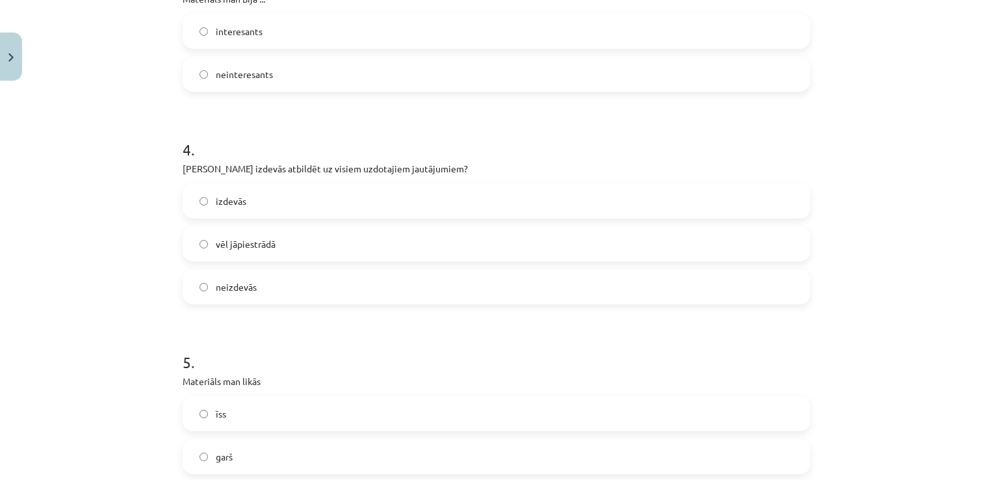
click at [328, 240] on label "vēl jāpiestrādā" at bounding box center [496, 243] width 625 height 32
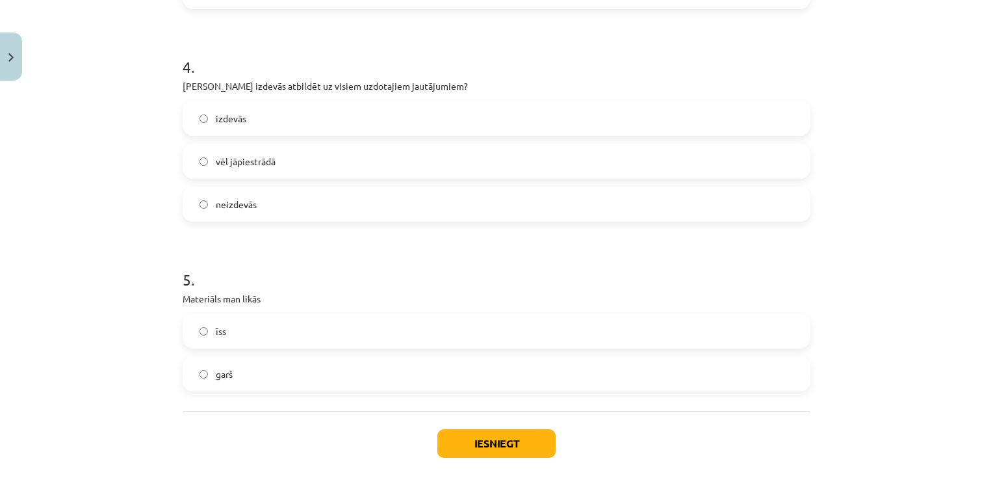
scroll to position [794, 0]
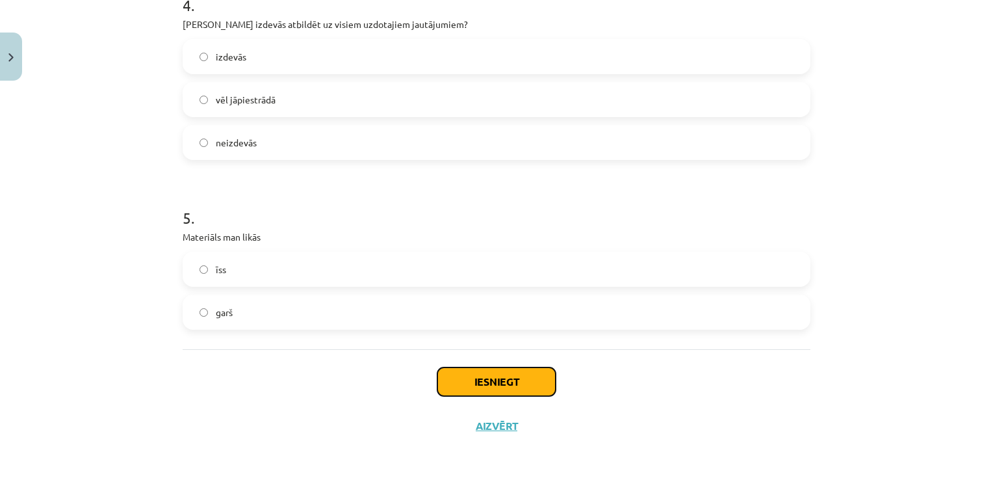
click at [494, 380] on button "Iesniegt" at bounding box center [496, 381] width 118 height 29
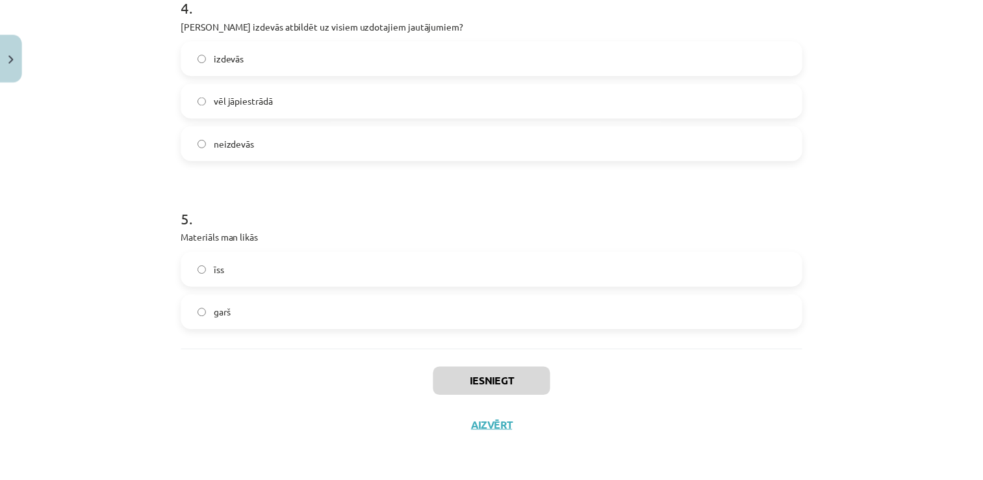
scroll to position [997, 0]
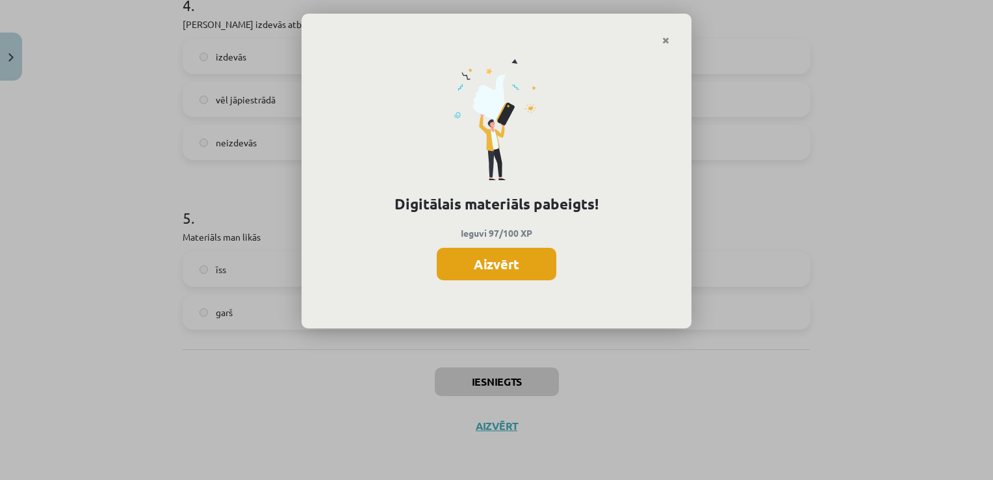
click at [523, 262] on button "Aizvērt" at bounding box center [497, 264] width 120 height 32
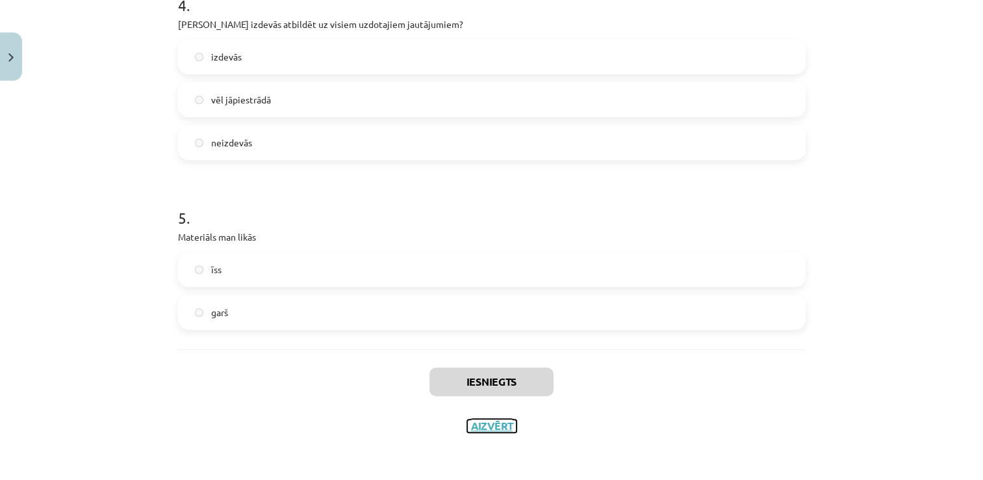
click at [507, 424] on button "Aizvērt" at bounding box center [491, 425] width 49 height 13
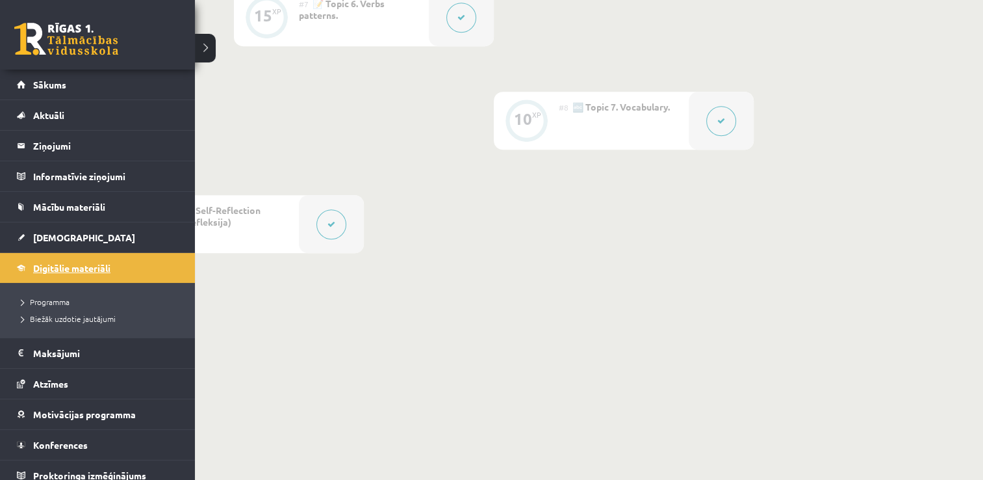
click at [77, 268] on span "Digitālie materiāli" at bounding box center [71, 268] width 77 height 12
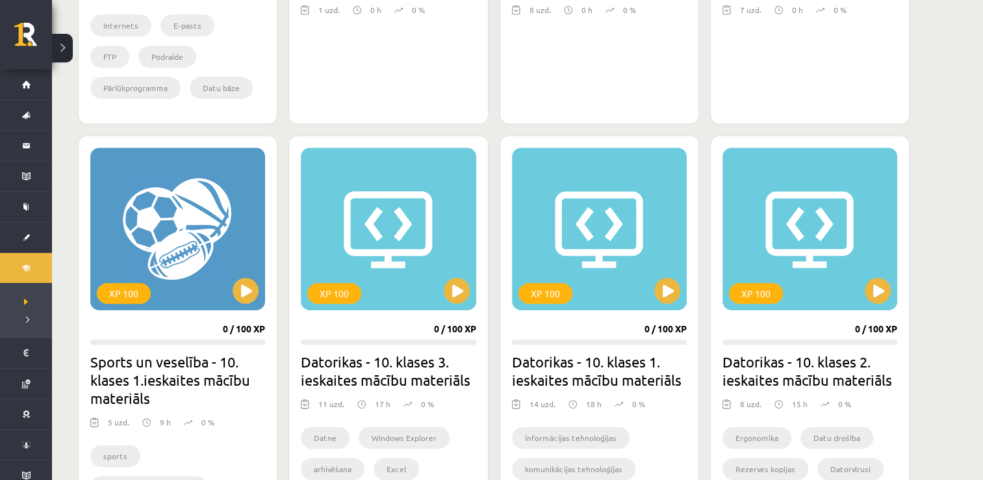
scroll to position [636, 0]
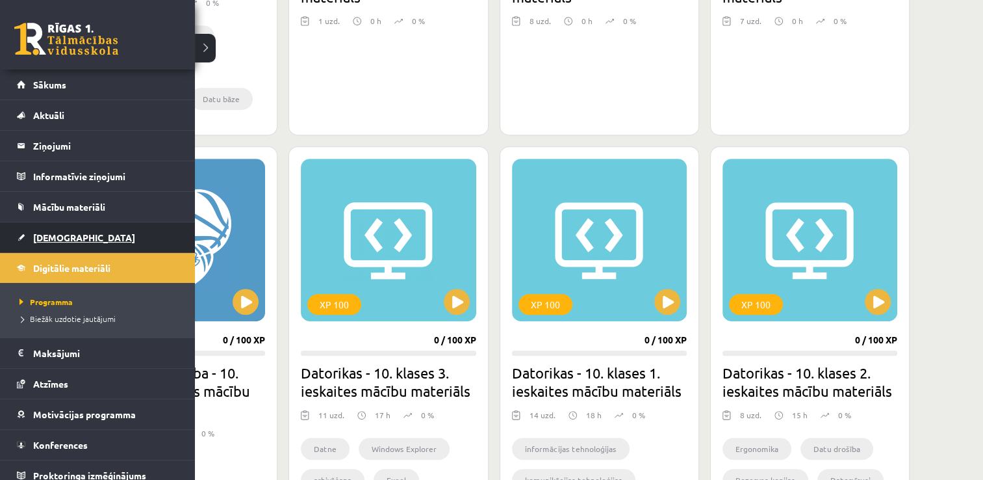
click at [22, 251] on link "[DEMOGRAPHIC_DATA]" at bounding box center [98, 237] width 162 height 30
